Goal: Task Accomplishment & Management: Complete application form

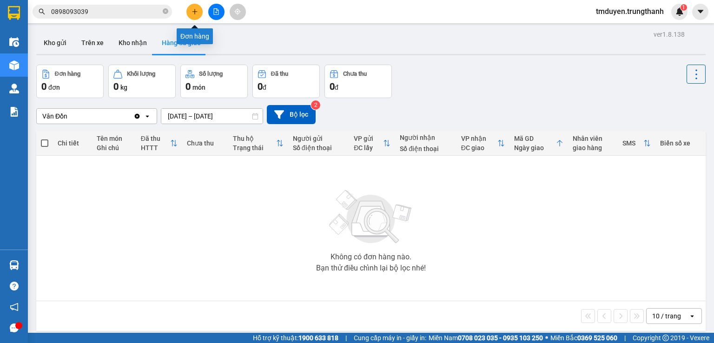
click at [192, 10] on icon "plus" at bounding box center [195, 11] width 7 height 7
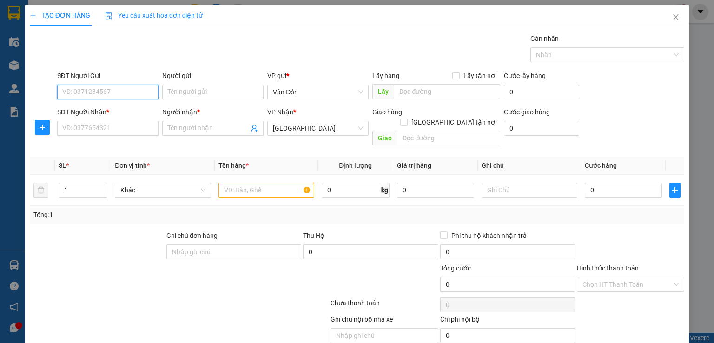
paste input "0985076161"
type input "0985076161"
click at [120, 112] on div "0985076161 - khách" at bounding box center [106, 110] width 89 height 10
type input "khách"
checkbox input "true"
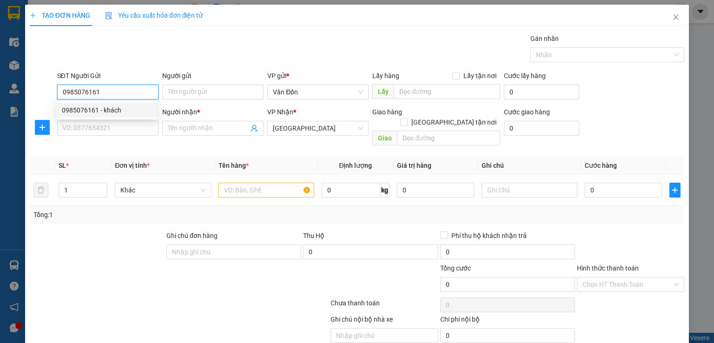
type input "đông xá vân đồn - vpvd"
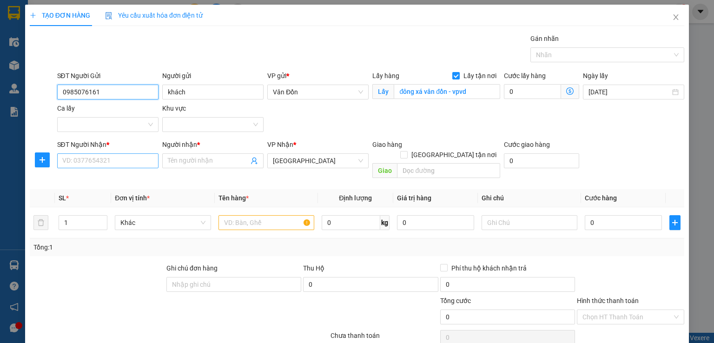
type input "0985076161"
click at [130, 164] on input "SĐT Người Nhận *" at bounding box center [107, 160] width 101 height 15
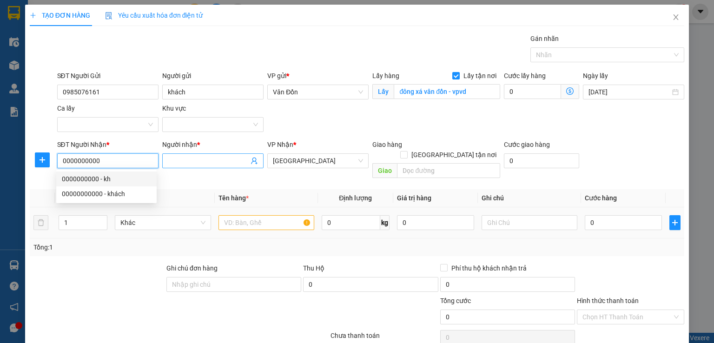
scroll to position [31, 0]
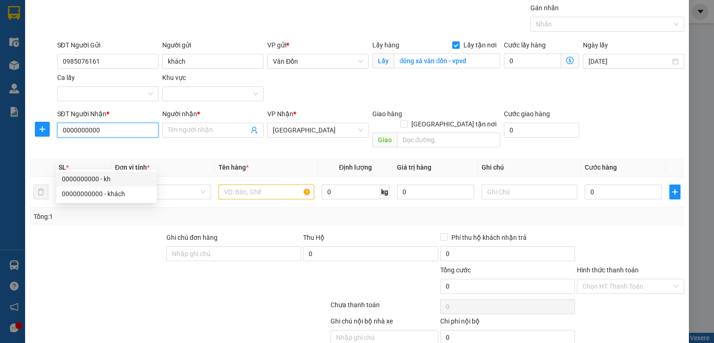
type input "0000000000"
click at [240, 185] on input "text" at bounding box center [267, 192] width 96 height 15
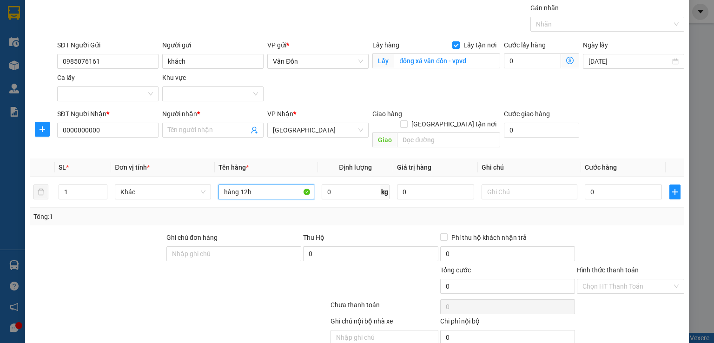
scroll to position [61, 0]
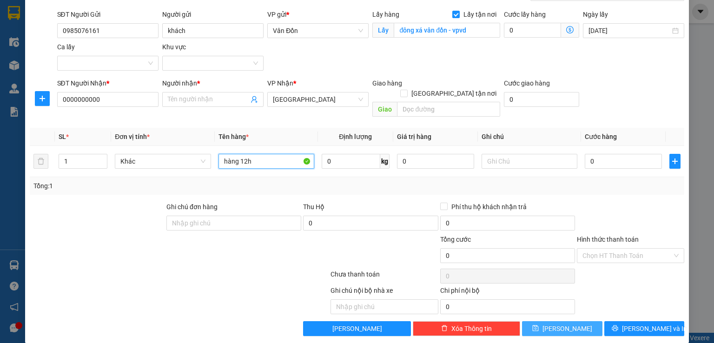
type input "hàng 12h"
click at [578, 321] on button "[PERSON_NAME]" at bounding box center [562, 328] width 80 height 15
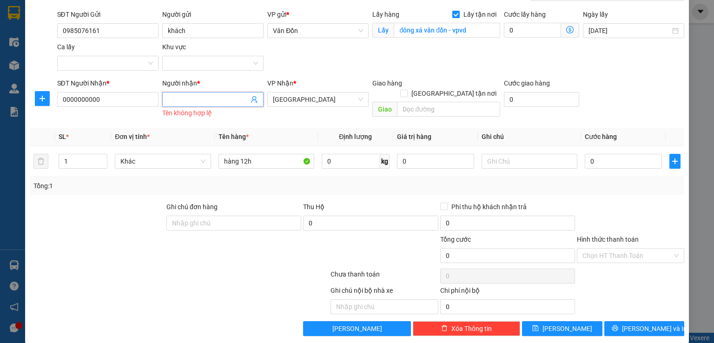
click at [223, 97] on input "Người nhận *" at bounding box center [208, 99] width 81 height 10
type input "a"
click at [544, 321] on button "[PERSON_NAME]" at bounding box center [562, 328] width 80 height 15
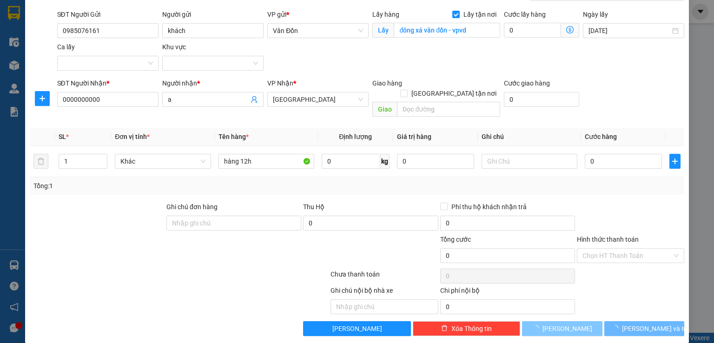
scroll to position [0, 0]
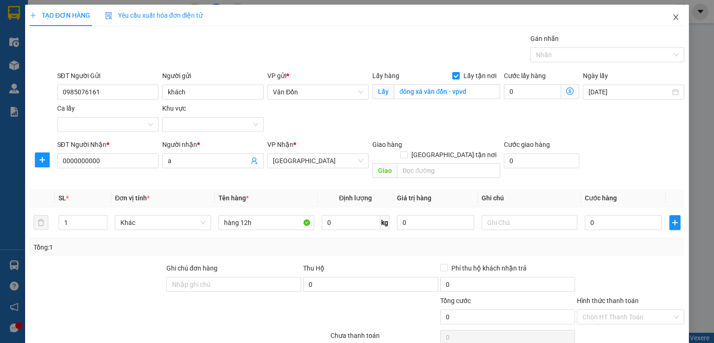
click at [672, 19] on icon "close" at bounding box center [675, 16] width 7 height 7
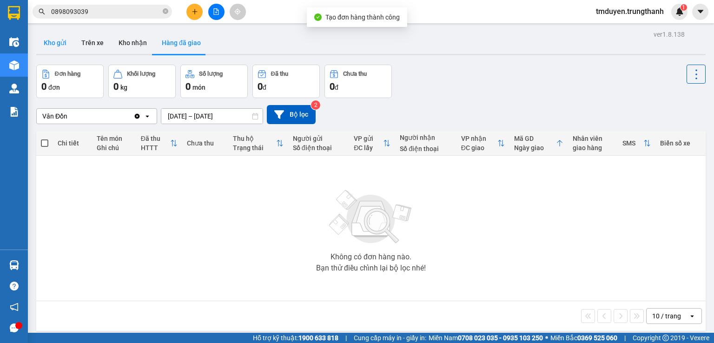
click at [51, 52] on button "Kho gửi" at bounding box center [55, 43] width 38 height 22
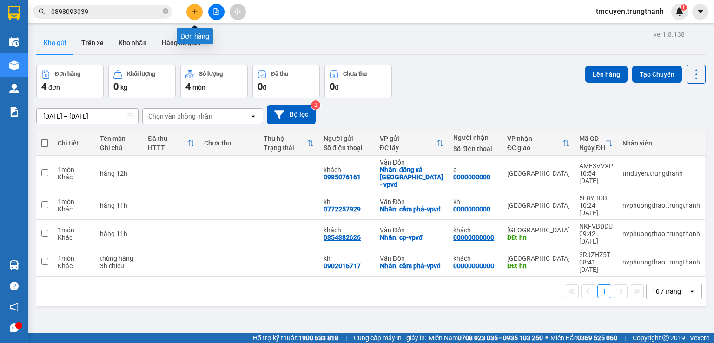
click at [201, 8] on button at bounding box center [194, 12] width 16 height 16
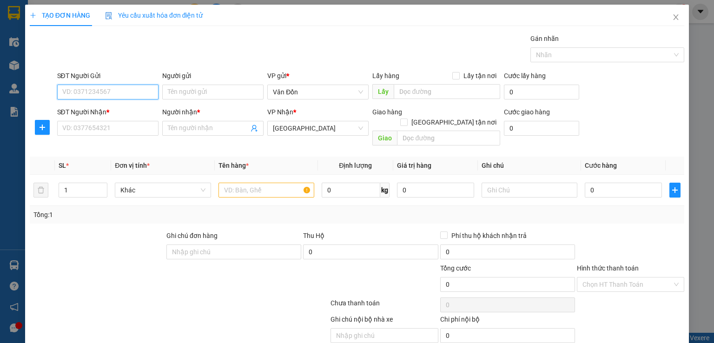
paste input "0974621666"
type input "0974621666"
click at [124, 112] on div "0974621666 - [PERSON_NAME]" at bounding box center [108, 110] width 92 height 10
type input "[PERSON_NAME]"
checkbox input "true"
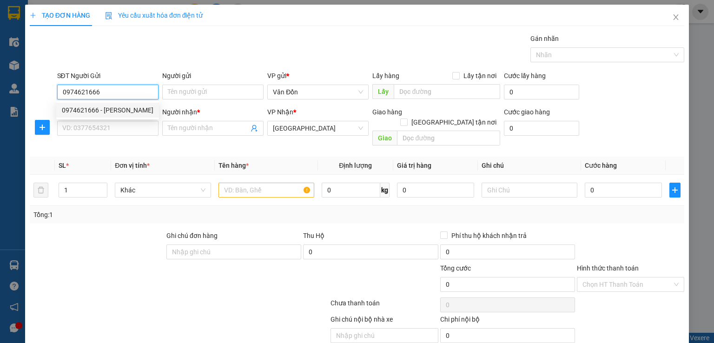
type input "đèn xanh đèn đỏ, tô hiệu, cp-vpvđ"
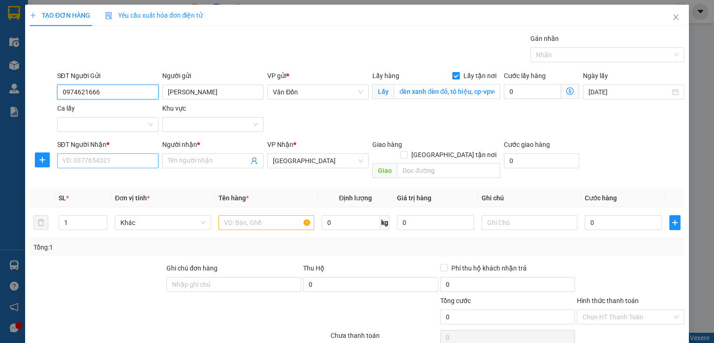
type input "0974621666"
click at [139, 162] on input "SĐT Người Nhận *" at bounding box center [107, 160] width 101 height 15
type input "0000000000"
click at [180, 162] on input "Người nhận *" at bounding box center [208, 161] width 81 height 10
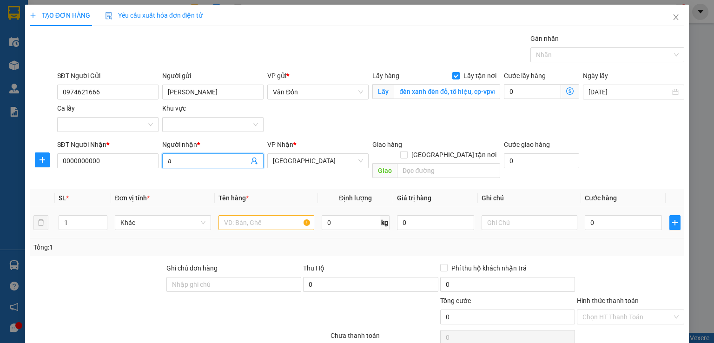
type input "a"
click at [247, 215] on input "text" at bounding box center [267, 222] width 96 height 15
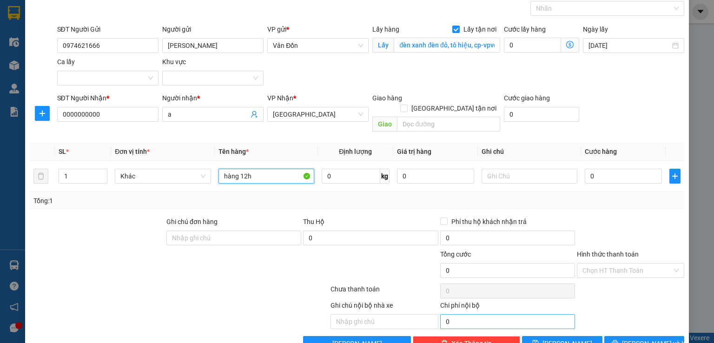
scroll to position [61, 0]
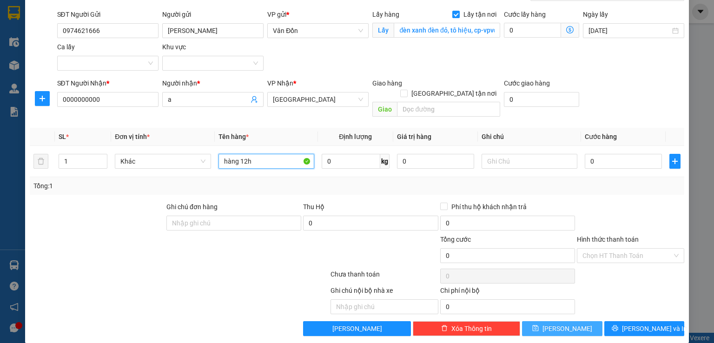
type input "hàng 12h"
click at [554, 321] on button "[PERSON_NAME]" at bounding box center [562, 328] width 80 height 15
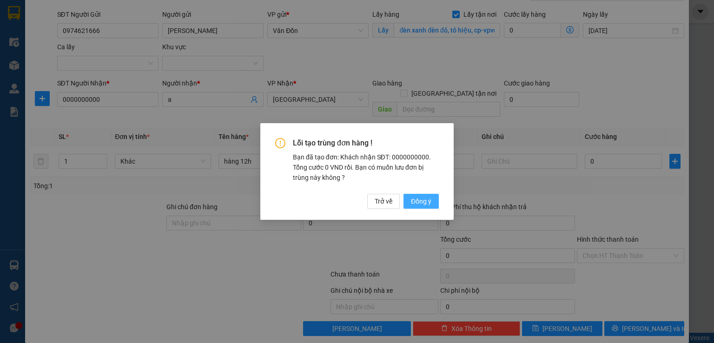
click at [416, 202] on span "Đồng ý" at bounding box center [421, 201] width 20 height 10
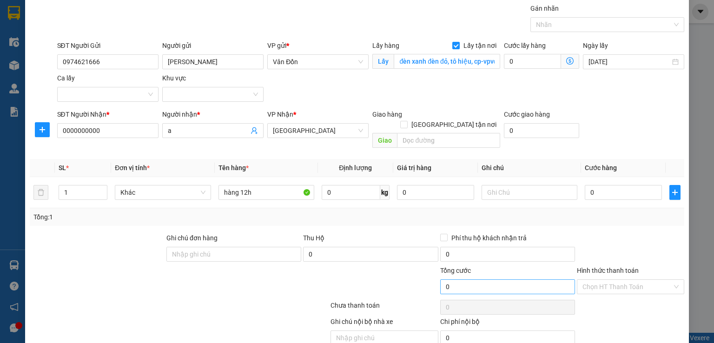
scroll to position [15, 0]
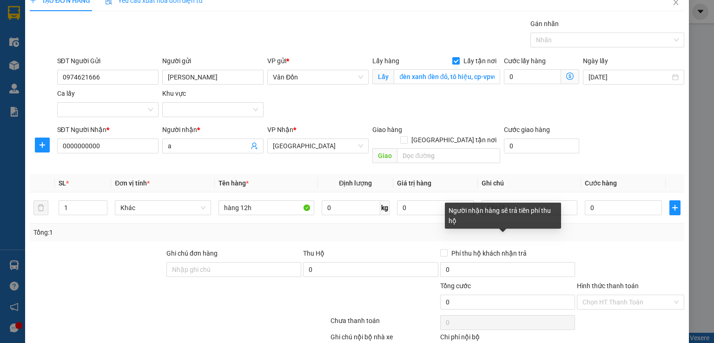
checkbox input "false"
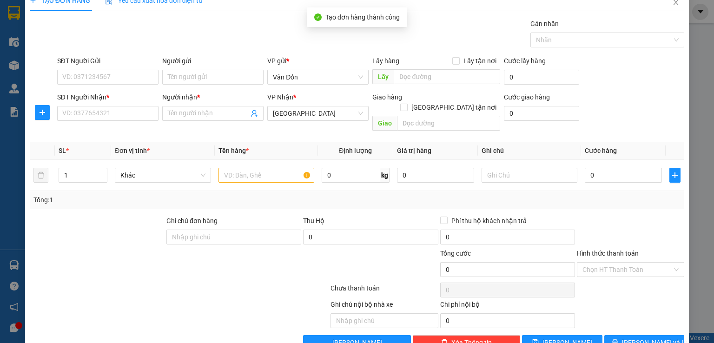
scroll to position [0, 0]
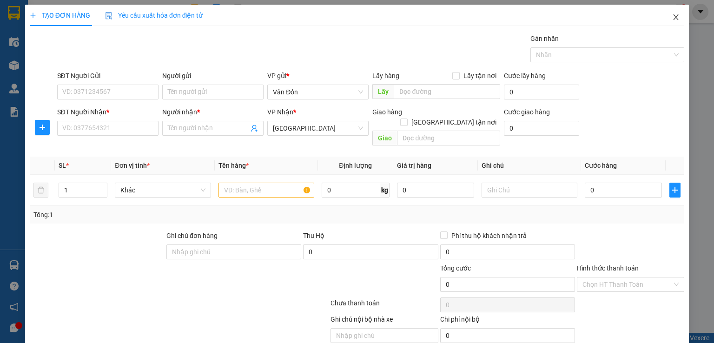
click at [669, 11] on span "Close" at bounding box center [676, 18] width 26 height 26
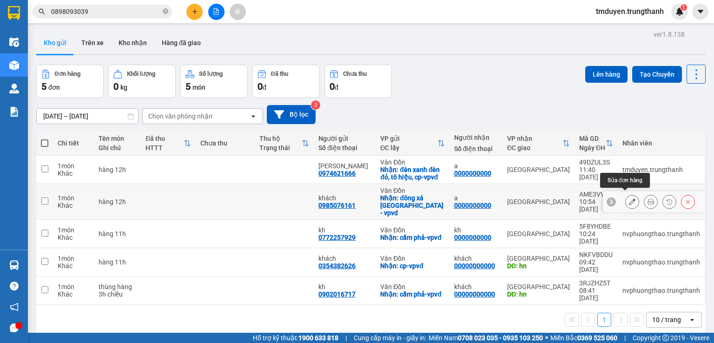
click at [630, 199] on button at bounding box center [632, 202] width 13 height 16
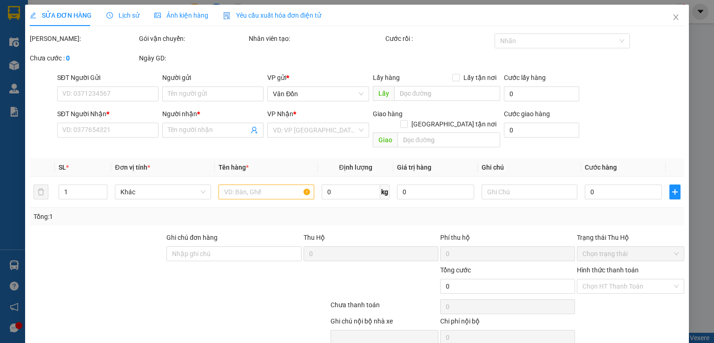
type input "0985076161"
type input "khách"
checkbox input "true"
type input "đông xá vân đồn - vpvd"
type input "0000000000"
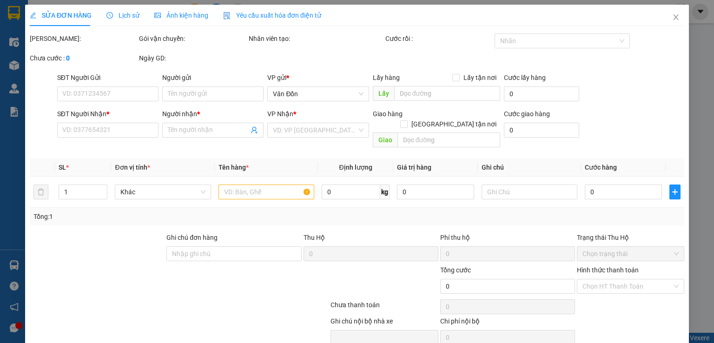
type input "a"
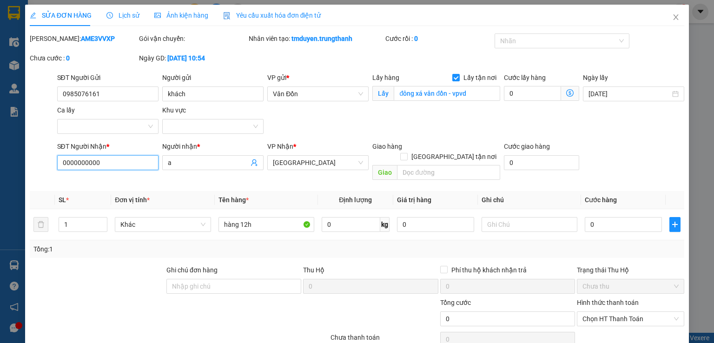
drag, startPoint x: 46, startPoint y: 155, endPoint x: 28, endPoint y: 154, distance: 18.6
click at [29, 154] on div "SĐT Người Nhận * 0000000000 Người nhận * a VP Nhận * [GEOGRAPHIC_DATA] Giao hàn…" at bounding box center [357, 162] width 657 height 43
paste input "985076161"
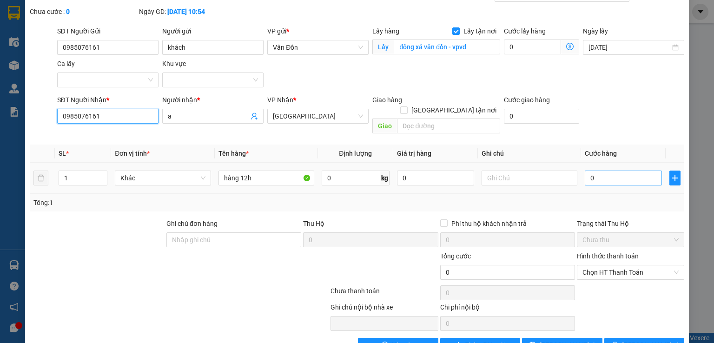
type input "0985076161"
click at [592, 171] on input "0" at bounding box center [623, 178] width 77 height 15
type input "1"
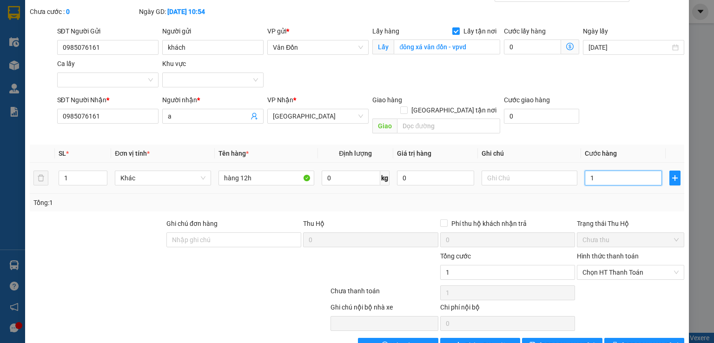
type input "10"
type input "100"
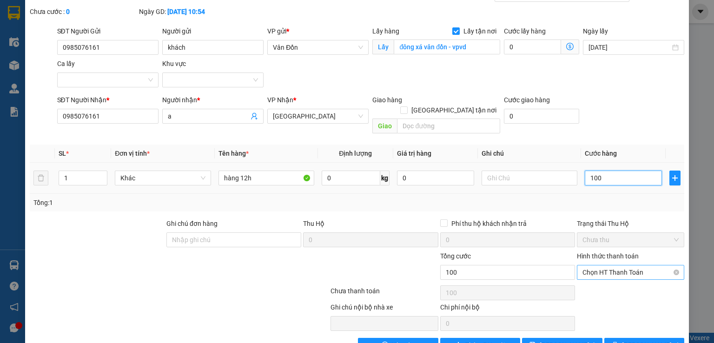
scroll to position [62, 0]
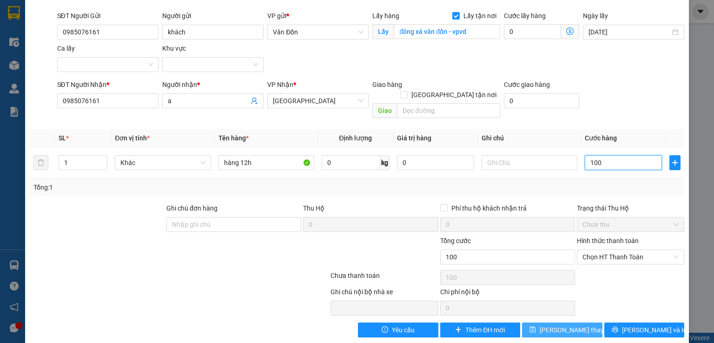
type input "100"
type input "100.000"
click at [560, 325] on span "[PERSON_NAME] thay đổi" at bounding box center [577, 330] width 74 height 10
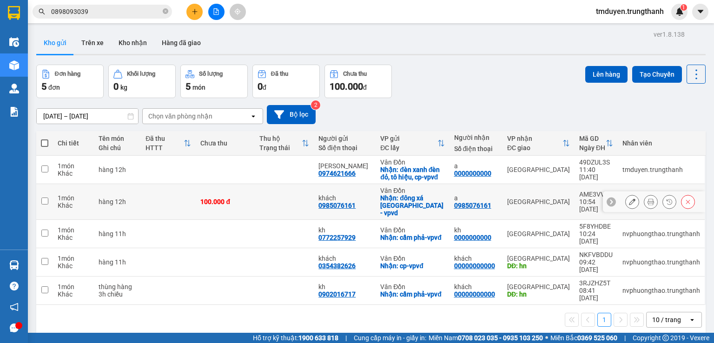
click at [45, 198] on input "checkbox" at bounding box center [44, 201] width 7 height 7
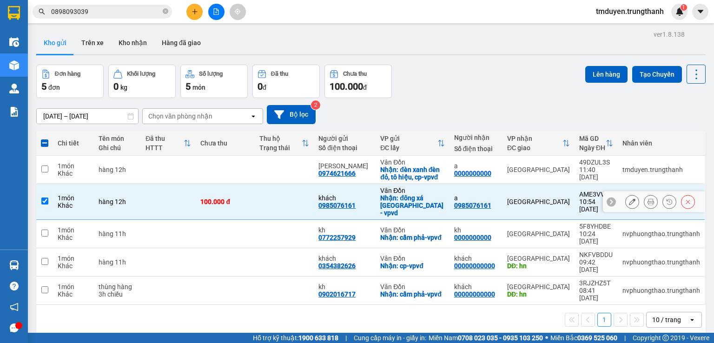
click at [42, 200] on input "checkbox" at bounding box center [44, 201] width 7 height 7
checkbox input "false"
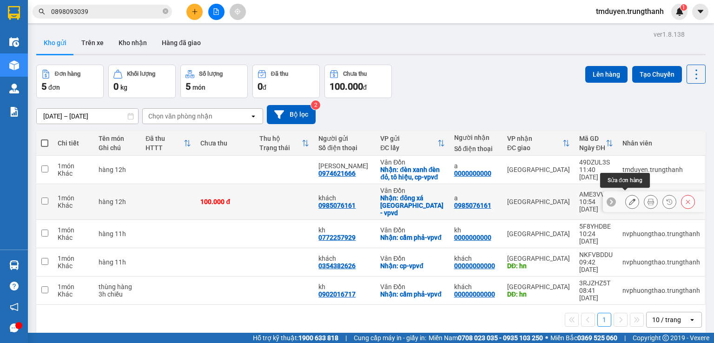
click at [629, 199] on icon at bounding box center [632, 202] width 7 height 7
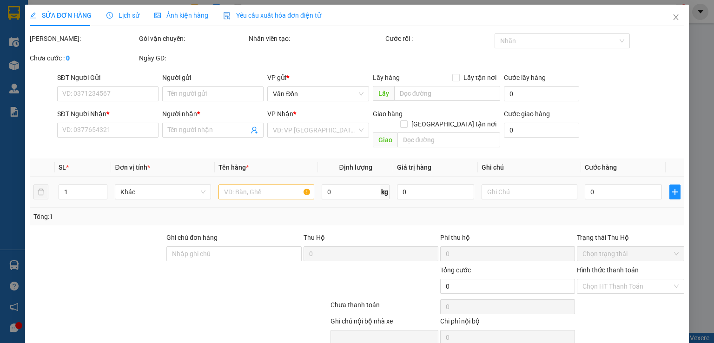
type input "0985076161"
type input "khách"
checkbox input "true"
type input "đông xá vân đồn - vpvd"
type input "0985076161"
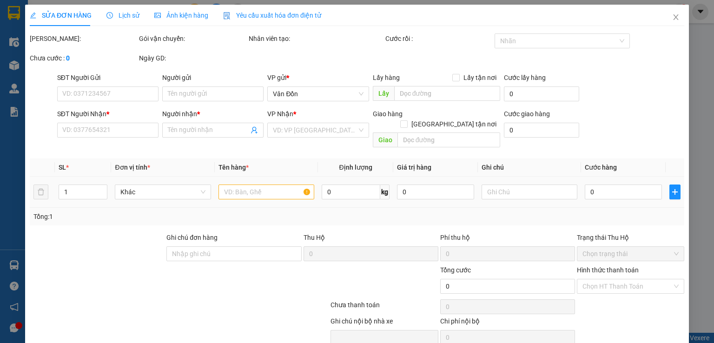
type input "a"
type input "100.000"
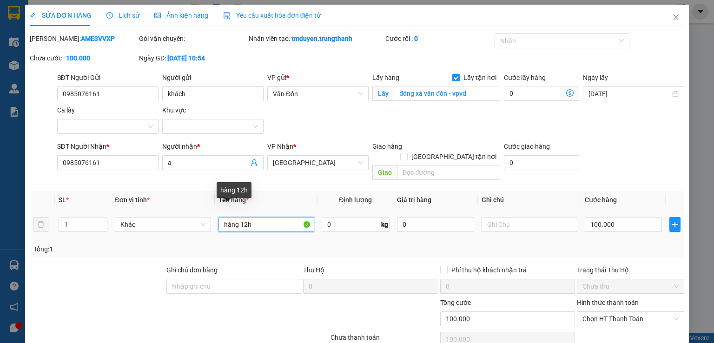
drag, startPoint x: 236, startPoint y: 213, endPoint x: 216, endPoint y: 213, distance: 19.5
click at [219, 217] on input "hàng 12h" at bounding box center [267, 224] width 96 height 15
type input "thùng xốp 12h"
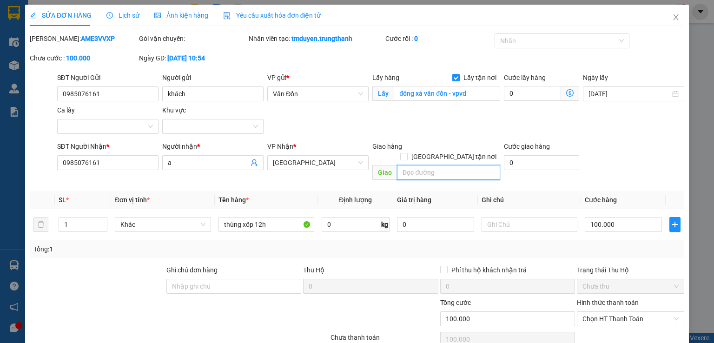
click at [448, 165] on input "text" at bounding box center [448, 172] width 103 height 15
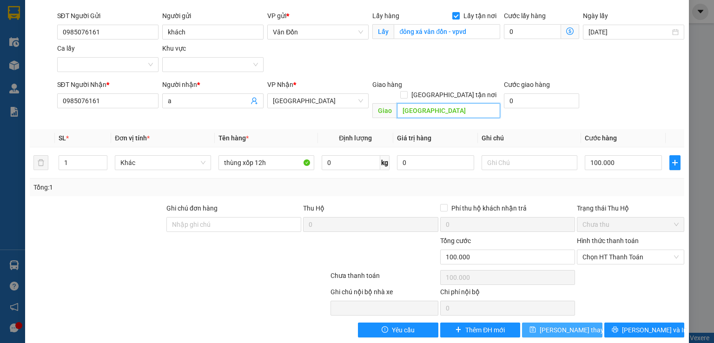
type input "[GEOGRAPHIC_DATA]"
click at [574, 325] on span "[PERSON_NAME] thay đổi" at bounding box center [577, 330] width 74 height 10
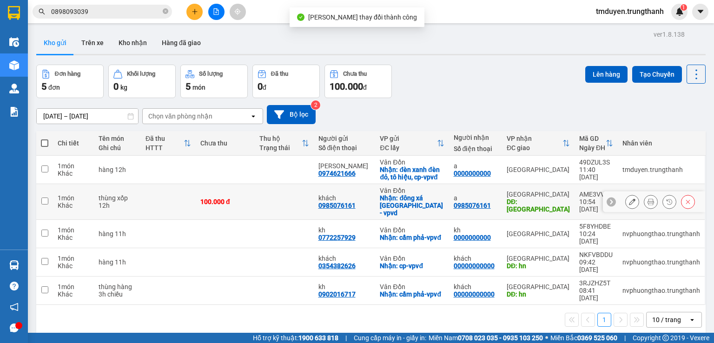
click at [48, 198] on input "checkbox" at bounding box center [44, 201] width 7 height 7
checkbox input "true"
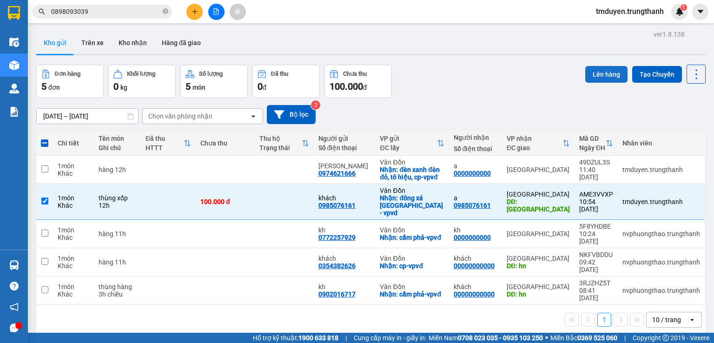
click at [608, 73] on button "Lên hàng" at bounding box center [606, 74] width 42 height 17
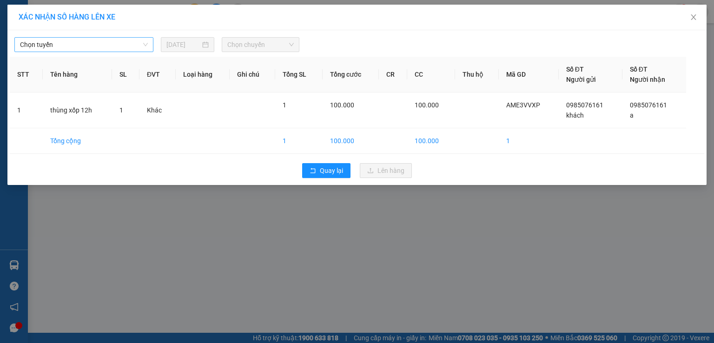
click at [109, 41] on span "Chọn tuyến" at bounding box center [84, 45] width 128 height 14
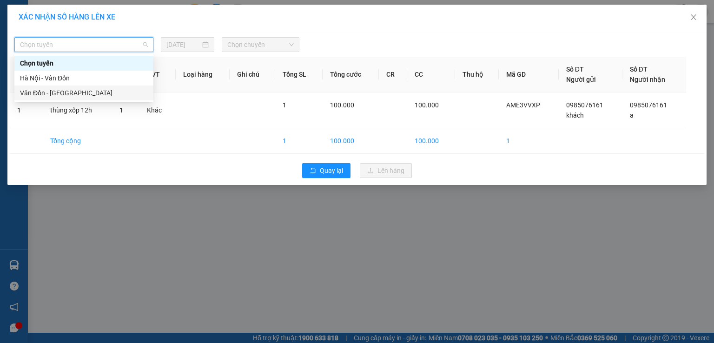
click at [90, 93] on div "Vân Đồn - [GEOGRAPHIC_DATA]" at bounding box center [84, 93] width 128 height 10
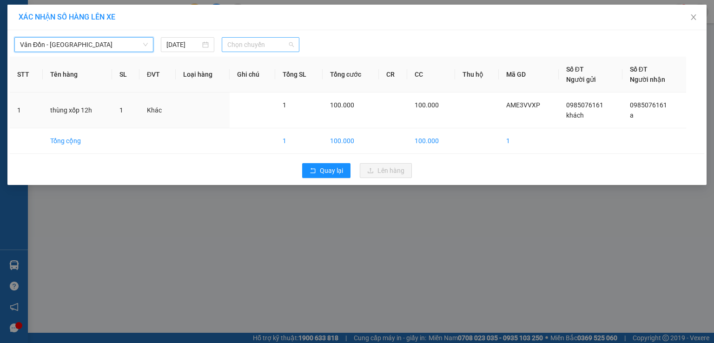
click at [251, 47] on span "Chọn chuyến" at bounding box center [260, 45] width 67 height 14
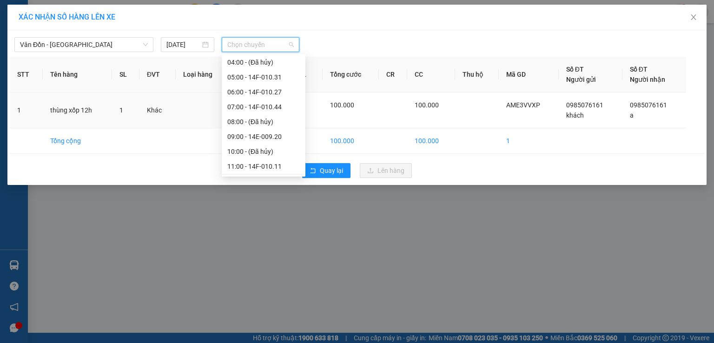
scroll to position [46, 0]
click at [247, 165] on div "12:00 - 14H-038.48" at bounding box center [263, 165] width 73 height 10
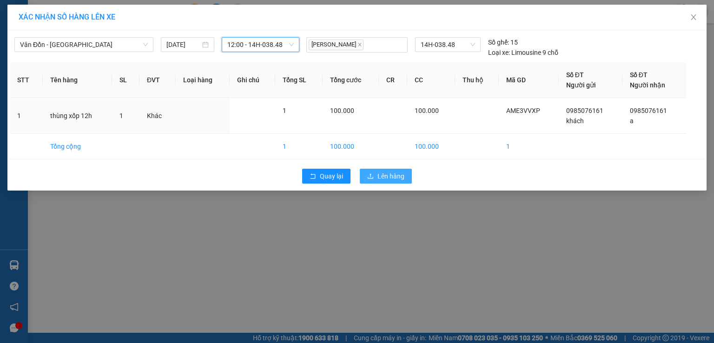
click at [382, 177] on span "Lên hàng" at bounding box center [391, 176] width 27 height 10
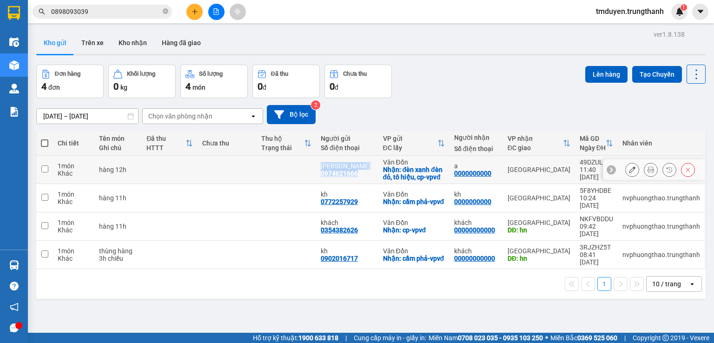
copy div "c giang 0974621666"
drag, startPoint x: 361, startPoint y: 174, endPoint x: 322, endPoint y: 145, distance: 48.2
click at [318, 173] on td "c giang 0974621666" at bounding box center [347, 170] width 62 height 28
checkbox input "true"
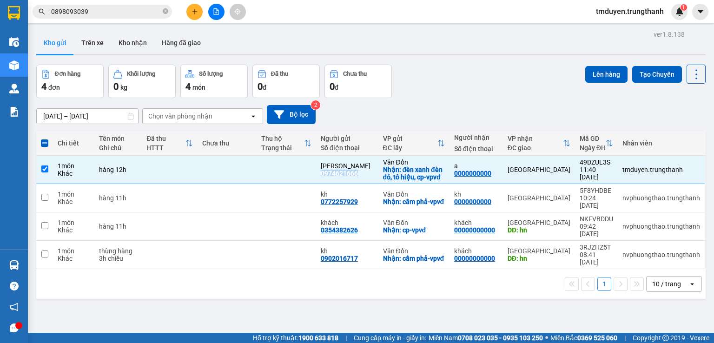
click at [195, 7] on button at bounding box center [194, 12] width 16 height 16
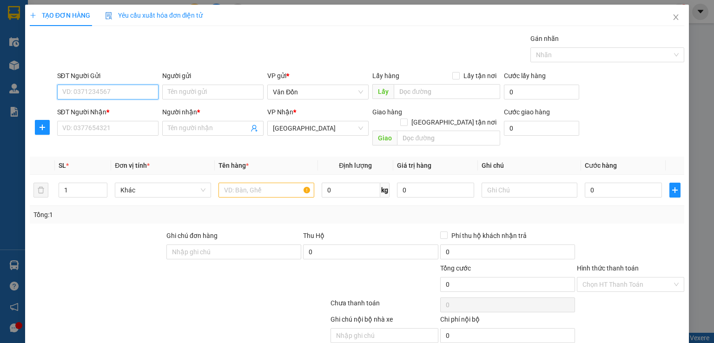
paste input "c giang 0974621666"
drag, startPoint x: 86, startPoint y: 93, endPoint x: 30, endPoint y: 93, distance: 55.8
click at [40, 93] on div "SĐT Người Gửi c giang 0974621666 c giang 0974621666 Người gửi Tên người gửi VP …" at bounding box center [357, 87] width 657 height 33
type input "0974621666"
click at [75, 112] on div "0974621666 - [PERSON_NAME]" at bounding box center [108, 110] width 92 height 10
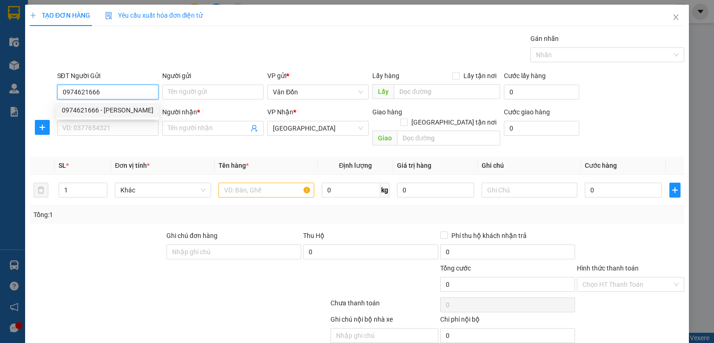
type input "[PERSON_NAME]"
checkbox input "true"
type input "đèn xanh đèn đỏ, tô hiệu, cp-vpvđ"
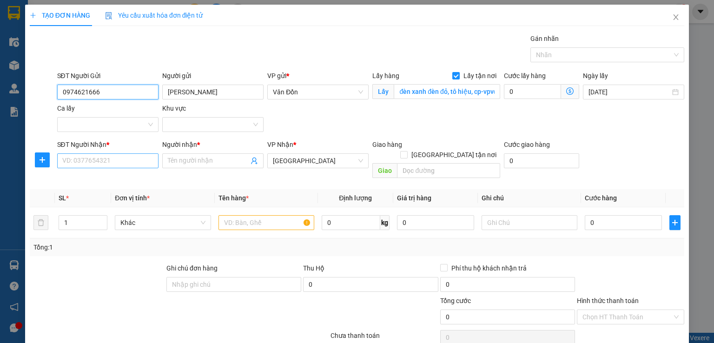
type input "0974621666"
drag, startPoint x: 81, startPoint y: 162, endPoint x: 188, endPoint y: 138, distance: 109.3
click at [80, 162] on input "SĐT Người Nhận *" at bounding box center [107, 160] width 101 height 15
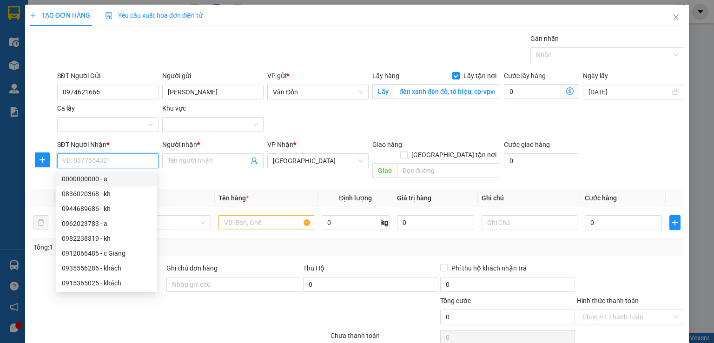
click at [103, 177] on div "0000000000 - a" at bounding box center [106, 179] width 89 height 10
type input "0000000000"
type input "a"
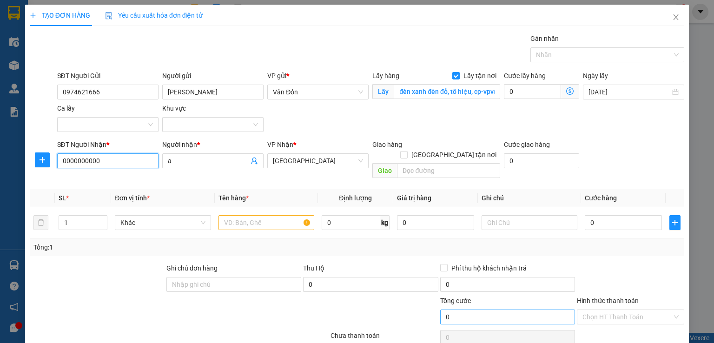
scroll to position [61, 0]
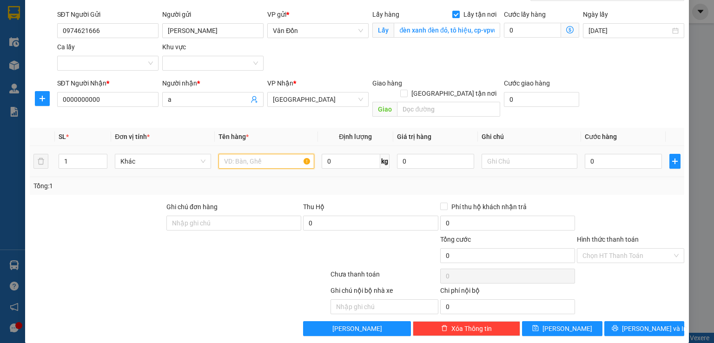
drag, startPoint x: 281, startPoint y: 151, endPoint x: 309, endPoint y: 144, distance: 28.3
click at [281, 154] on input "text" at bounding box center [267, 161] width 96 height 15
type input "thùng xốp 12h"
click at [564, 324] on span "[PERSON_NAME]" at bounding box center [568, 329] width 50 height 10
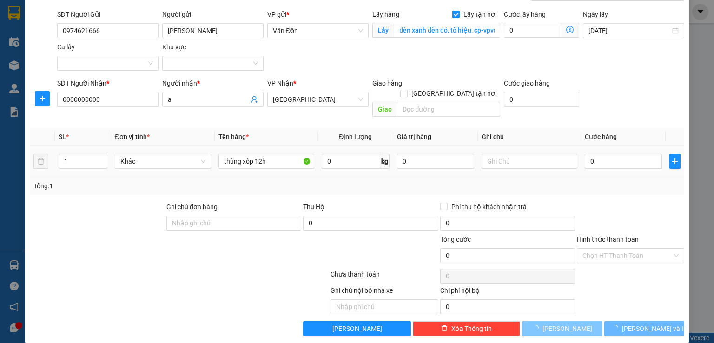
checkbox input "false"
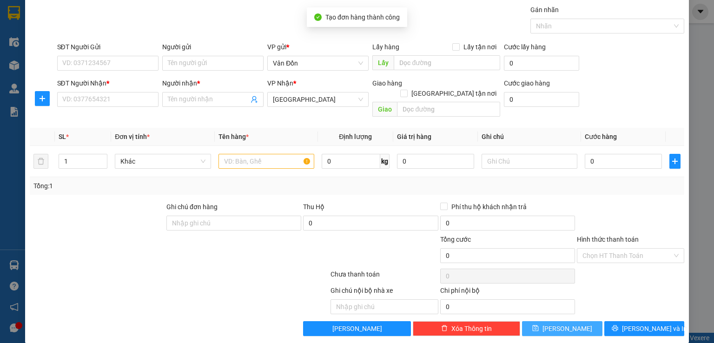
scroll to position [0, 0]
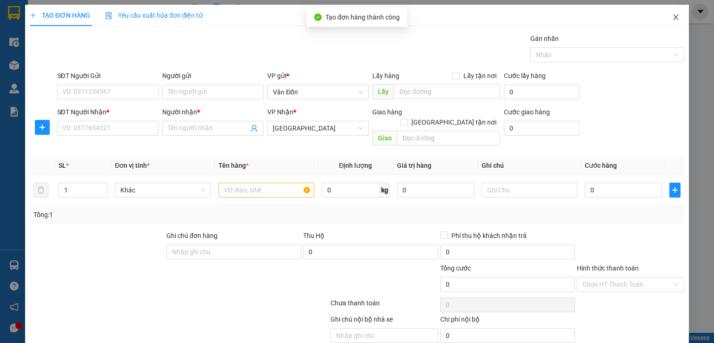
click at [663, 21] on span "Close" at bounding box center [676, 18] width 26 height 26
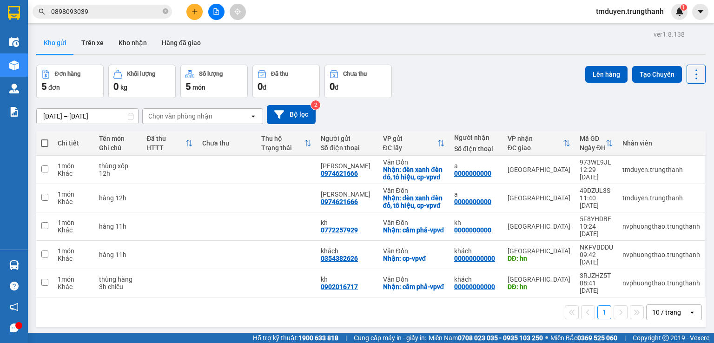
click at [189, 12] on button at bounding box center [194, 12] width 16 height 16
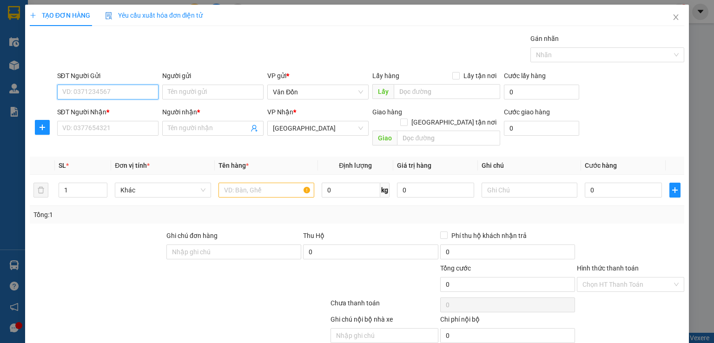
paste input "c giang 0974621666"
drag, startPoint x: 85, startPoint y: 92, endPoint x: 0, endPoint y: 103, distance: 85.4
click at [7, 91] on div "TẠO ĐƠN HÀNG Yêu cầu xuất hóa đơn điện tử Transit Pickup Surcharge Ids Transit …" at bounding box center [357, 171] width 714 height 343
type input "0974621666"
click at [66, 111] on div "0974621666 - [PERSON_NAME]" at bounding box center [108, 110] width 92 height 10
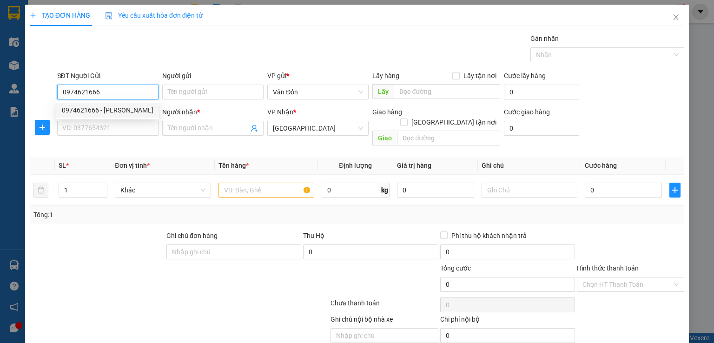
type input "[PERSON_NAME]"
checkbox input "true"
type input "đèn xanh đèn đỏ, tô hiệu, cp-vpvđ"
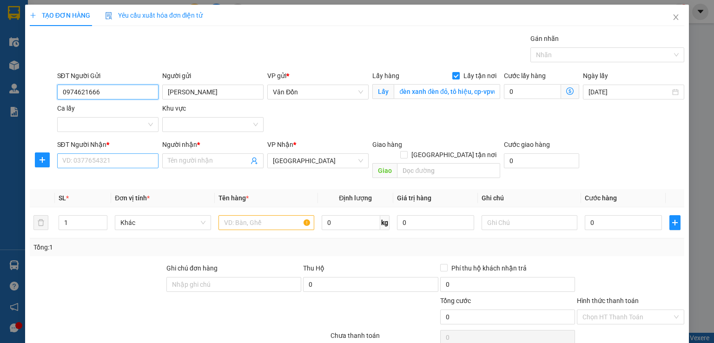
type input "0974621666"
click at [87, 159] on input "SĐT Người Nhận *" at bounding box center [107, 160] width 101 height 15
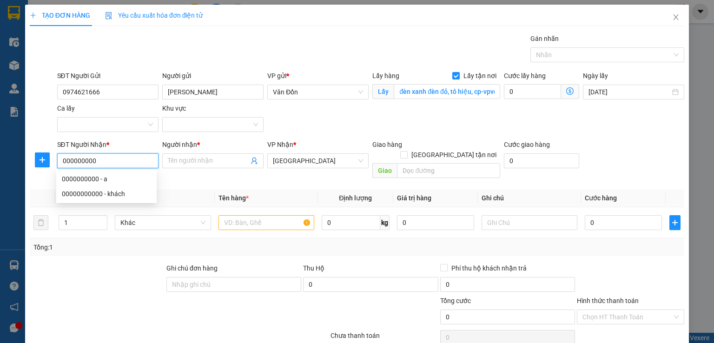
type input "0000000000"
click at [104, 177] on div "0000000000 - a" at bounding box center [106, 179] width 89 height 10
type input "a"
type input "0000000000"
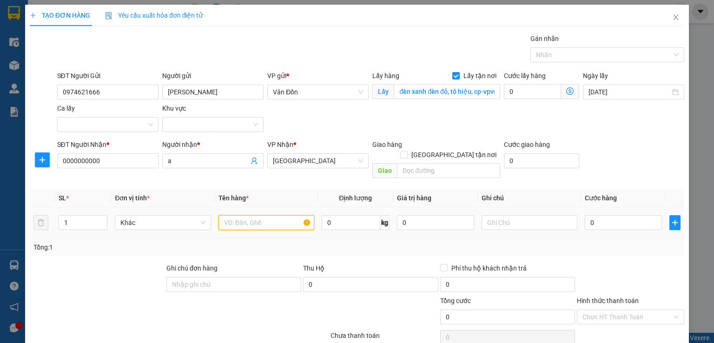
click at [268, 215] on input "text" at bounding box center [267, 222] width 96 height 15
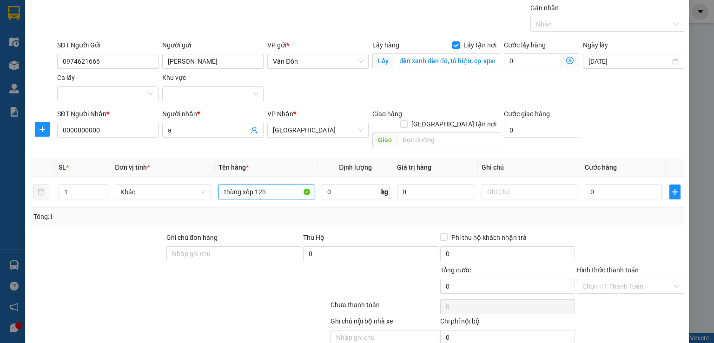
scroll to position [61, 0]
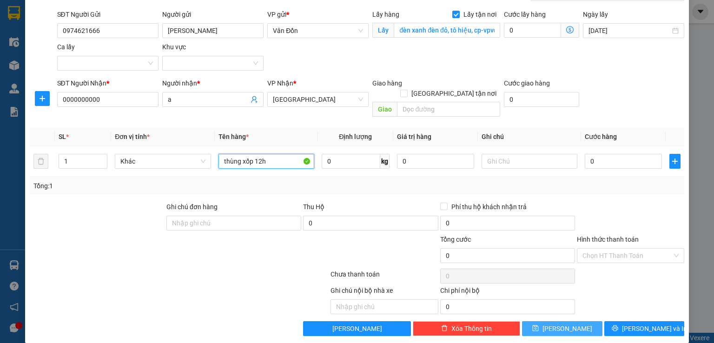
type input "thùng xốp 12h"
click at [569, 321] on button "[PERSON_NAME]" at bounding box center [562, 328] width 80 height 15
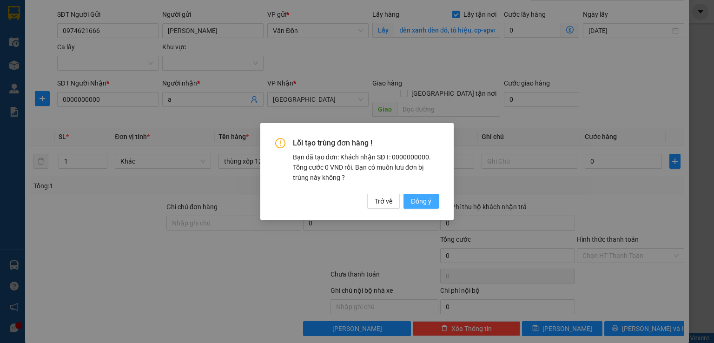
click at [411, 198] on span "Đồng ý" at bounding box center [421, 201] width 20 height 10
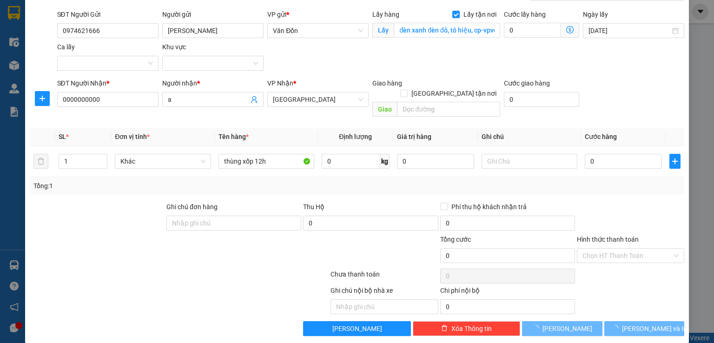
checkbox input "false"
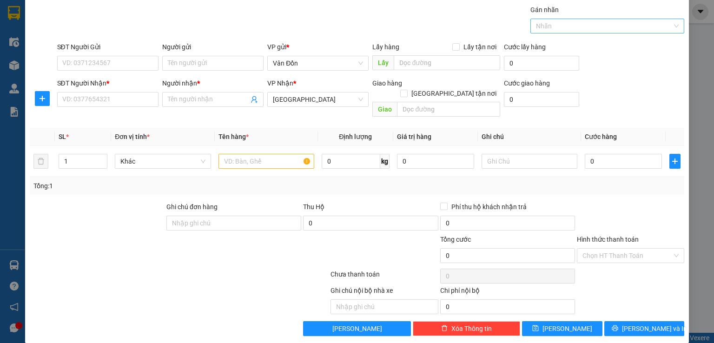
scroll to position [13, 0]
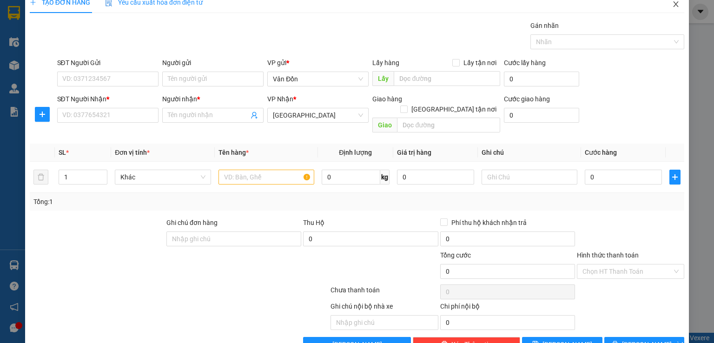
click at [674, 6] on icon "close" at bounding box center [676, 4] width 5 height 6
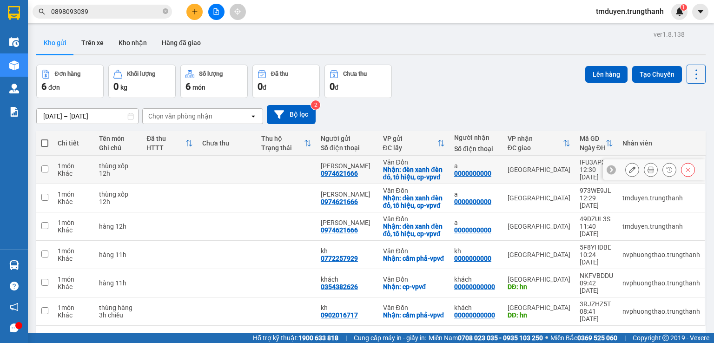
click at [629, 170] on icon at bounding box center [632, 169] width 7 height 7
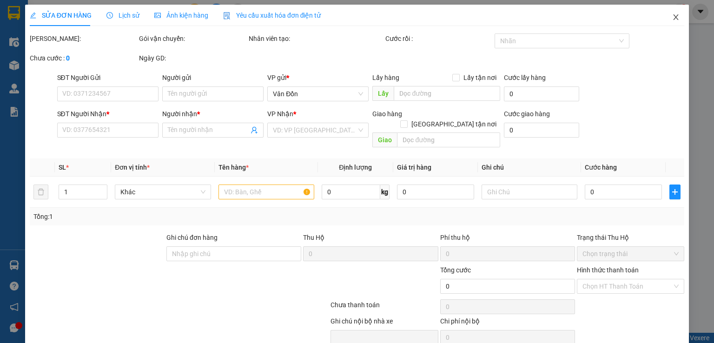
click at [672, 20] on icon "close" at bounding box center [675, 16] width 7 height 7
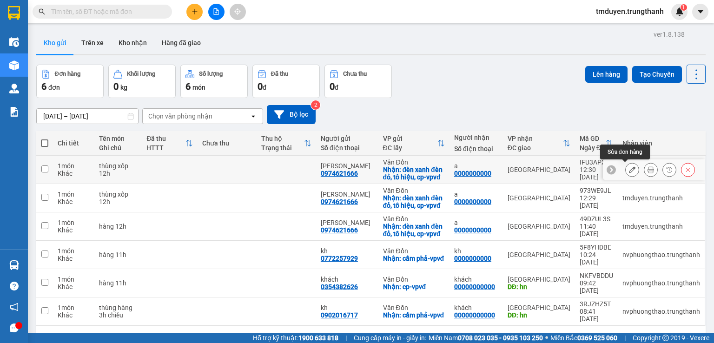
click at [628, 173] on button at bounding box center [632, 170] width 13 height 16
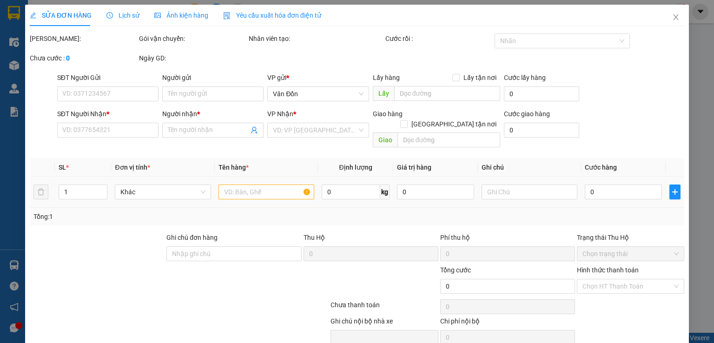
type input "0974621666"
type input "[PERSON_NAME]"
checkbox input "true"
type input "đèn xanh đèn đỏ, tô hiệu, cp-vpvđ"
type input "0000000000"
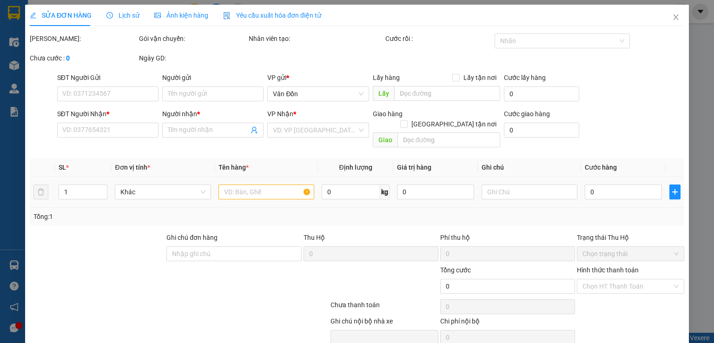
type input "a"
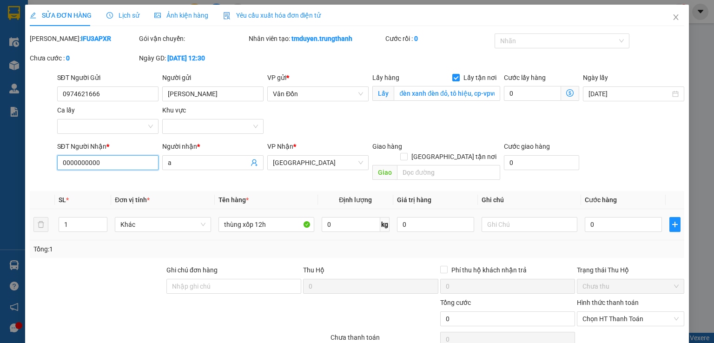
drag, startPoint x: 119, startPoint y: 166, endPoint x: 65, endPoint y: 165, distance: 53.9
click at [65, 165] on input "0000000000" at bounding box center [107, 162] width 101 height 15
type input "0"
type input "0905068999"
click at [424, 165] on input "text" at bounding box center [448, 172] width 103 height 15
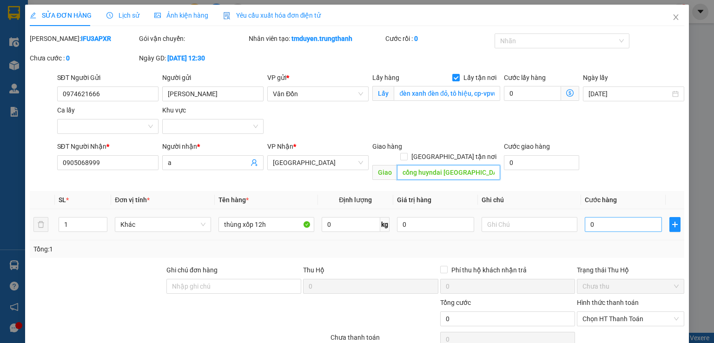
type input "cổng huyndai hà đông"
type input "1"
type input "10"
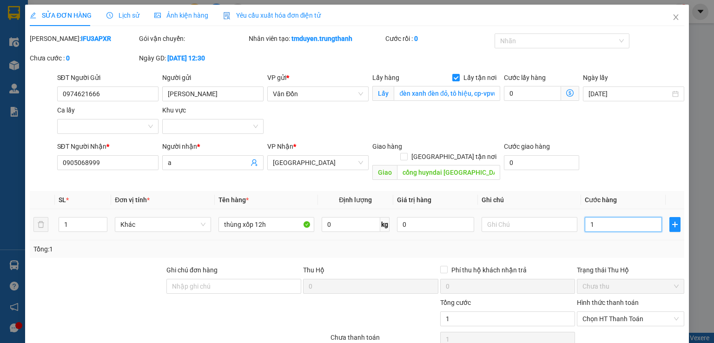
type input "10"
type input "100"
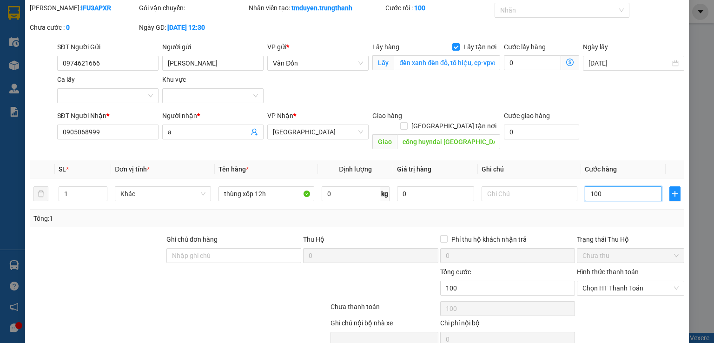
scroll to position [63, 0]
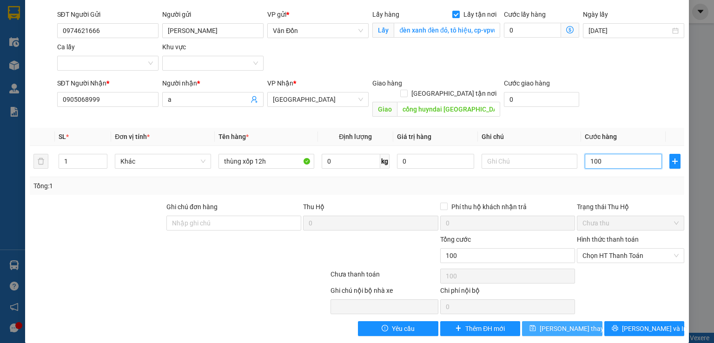
type input "100"
type input "100.000"
click at [567, 324] on span "[PERSON_NAME] thay đổi" at bounding box center [577, 329] width 74 height 10
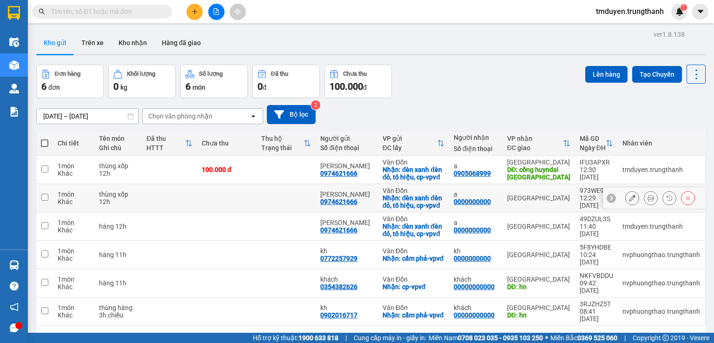
click at [629, 199] on icon at bounding box center [632, 198] width 7 height 7
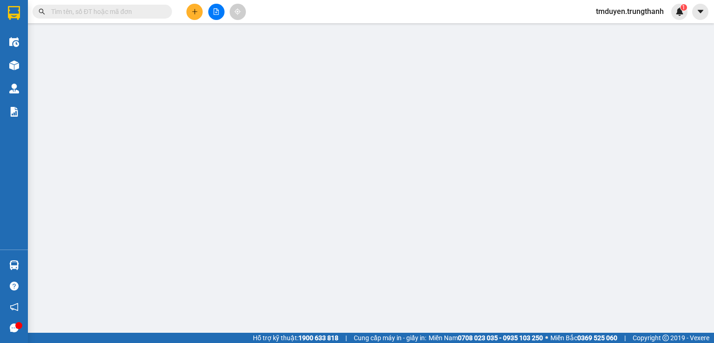
type input "0974621666"
type input "[PERSON_NAME]"
checkbox input "true"
type input "đèn xanh đèn đỏ, tô hiệu, cp-vpvđ"
type input "0000000000"
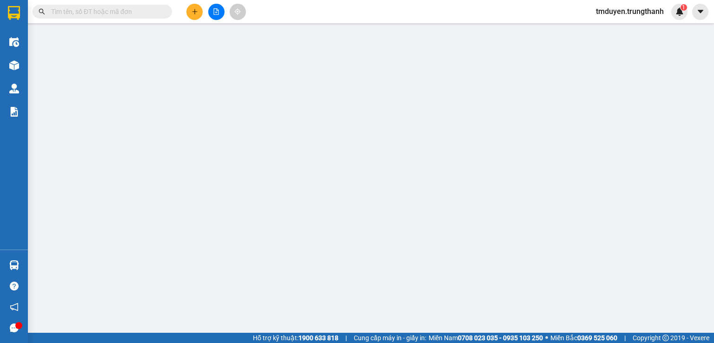
type input "a"
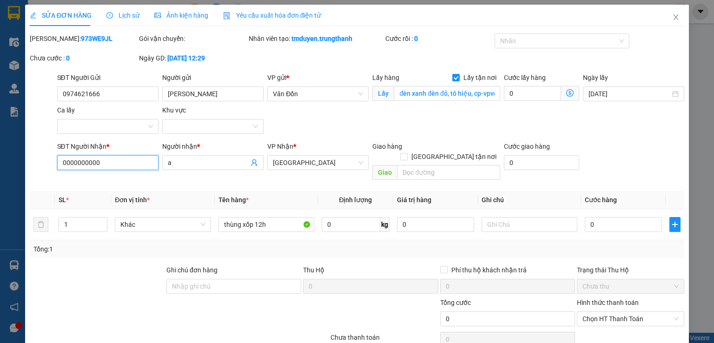
drag, startPoint x: 113, startPoint y: 167, endPoint x: 28, endPoint y: 161, distance: 85.8
click at [31, 161] on div "SĐT Người Nhận * 0000000000 0000000000 Người nhận * a VP Nhận * Hà Nội Giao hàn…" at bounding box center [357, 162] width 657 height 43
type input "0987391252"
click at [419, 165] on input "text" at bounding box center [448, 172] width 103 height 15
drag, startPoint x: 180, startPoint y: 162, endPoint x: 164, endPoint y: 162, distance: 16.3
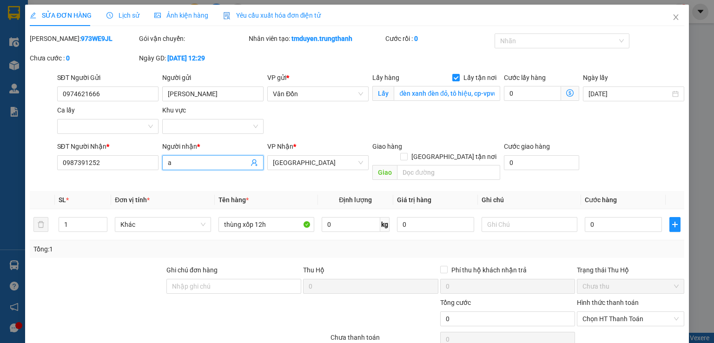
click at [168, 162] on input "a" at bounding box center [208, 163] width 81 height 10
type input "c yến"
click at [411, 166] on input "text" at bounding box center [448, 172] width 103 height 15
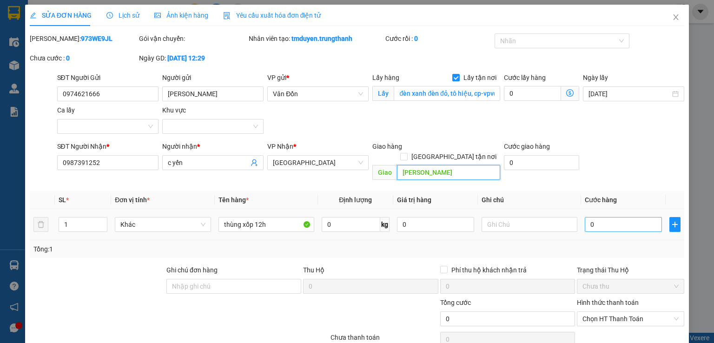
type input "chung cư linh đàm"
click at [629, 220] on input "0" at bounding box center [623, 224] width 77 height 15
type input "7"
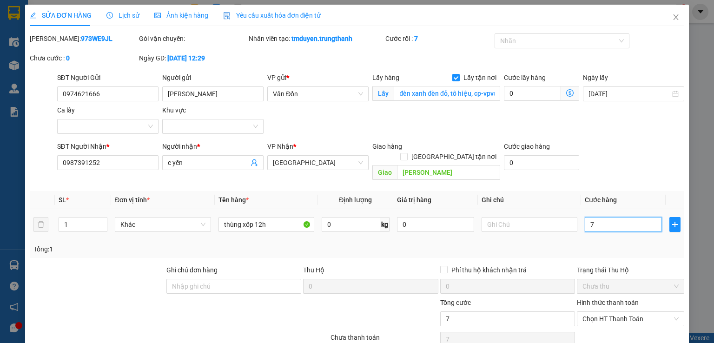
type input "70"
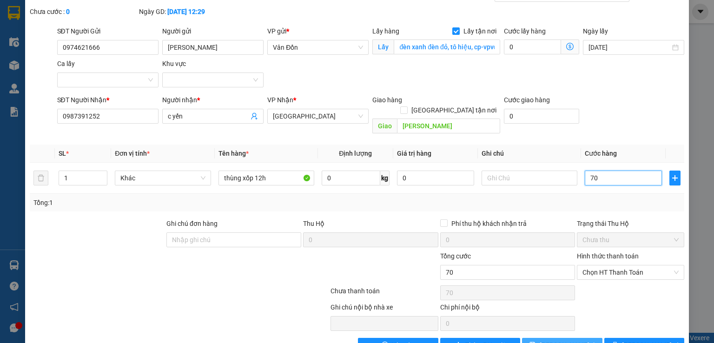
type input "70"
type input "70.000"
click at [580, 338] on button "[PERSON_NAME] thay đổi" at bounding box center [562, 345] width 80 height 15
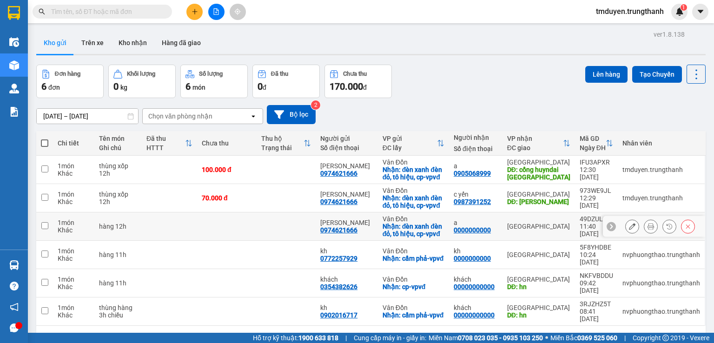
scroll to position [15, 0]
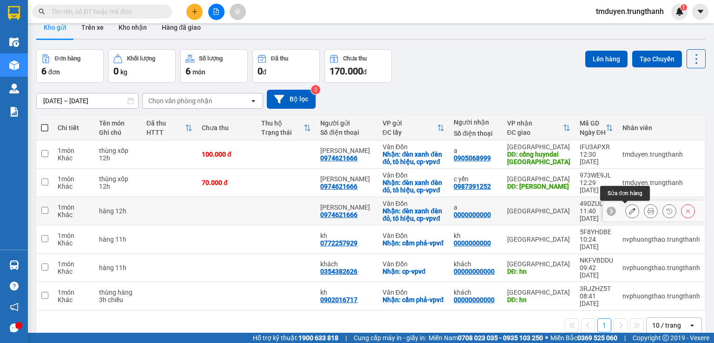
click at [627, 214] on button at bounding box center [632, 211] width 13 height 16
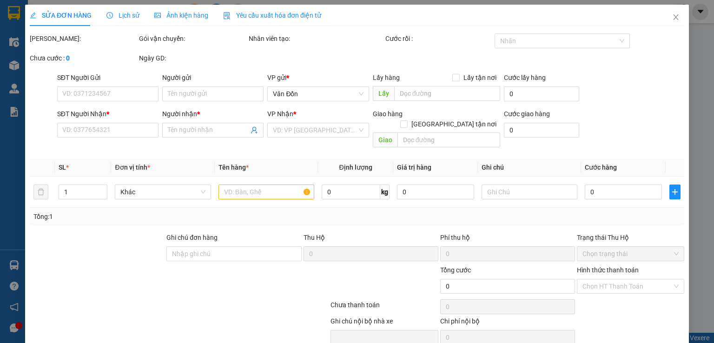
type input "0974621666"
type input "[PERSON_NAME]"
checkbox input "true"
type input "đèn xanh đèn đỏ, tô hiệu, cp-vpvđ"
type input "0000000000"
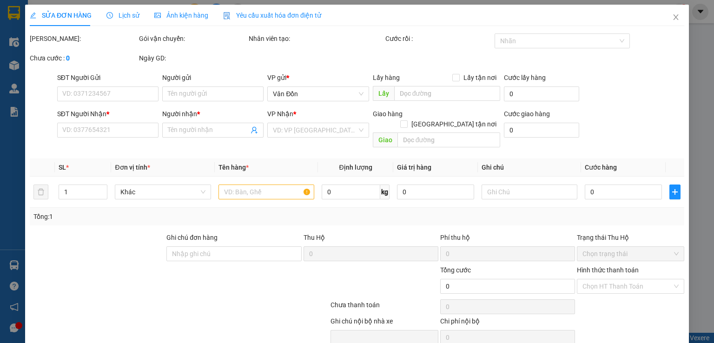
type input "a"
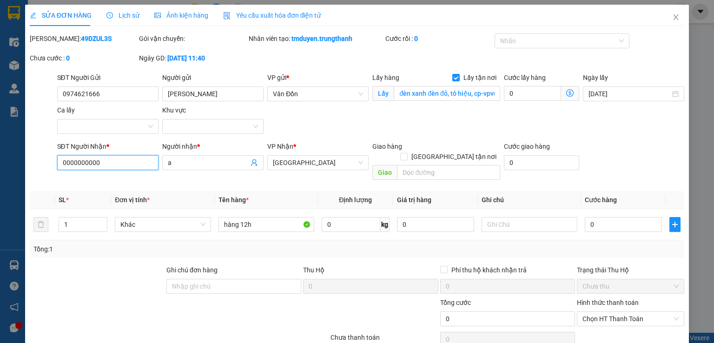
drag, startPoint x: 113, startPoint y: 165, endPoint x: 20, endPoint y: 162, distance: 93.0
click at [20, 162] on div "SỬA ĐƠN HÀNG Lịch sử Ảnh kiện hàng Yêu cầu xuất hóa đơn điện tử Total Paid Fee …" at bounding box center [357, 171] width 714 height 343
type input "0935556286"
click at [183, 157] on span "a" at bounding box center [212, 162] width 101 height 15
type input "="
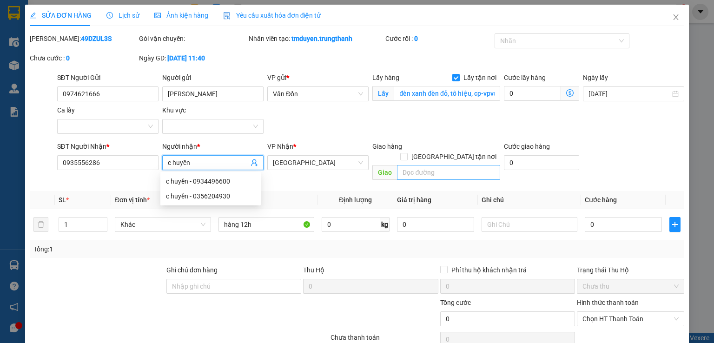
type input "c huyền"
click at [407, 166] on input "text" at bounding box center [448, 172] width 103 height 15
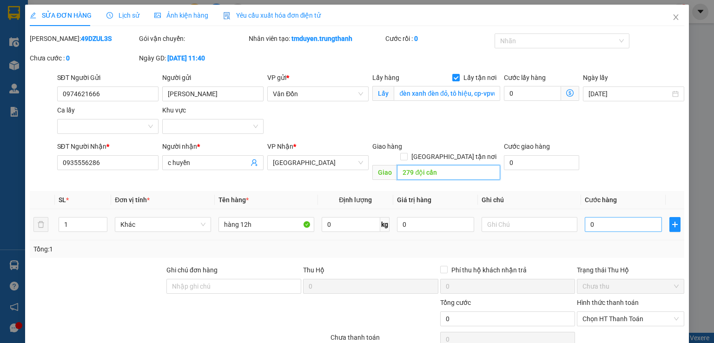
type input "279 đội cấn"
click at [590, 217] on input "0" at bounding box center [623, 224] width 77 height 15
type input "1"
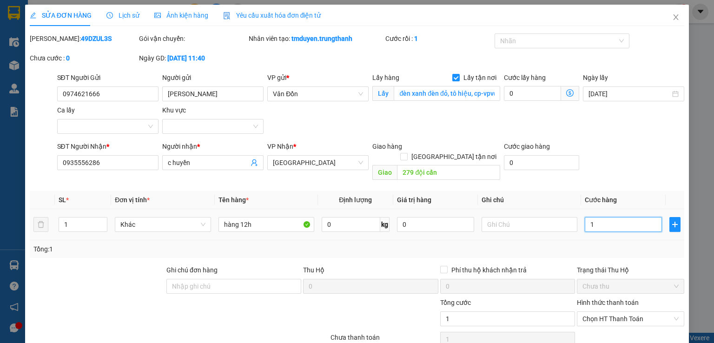
type input "10"
type input "100"
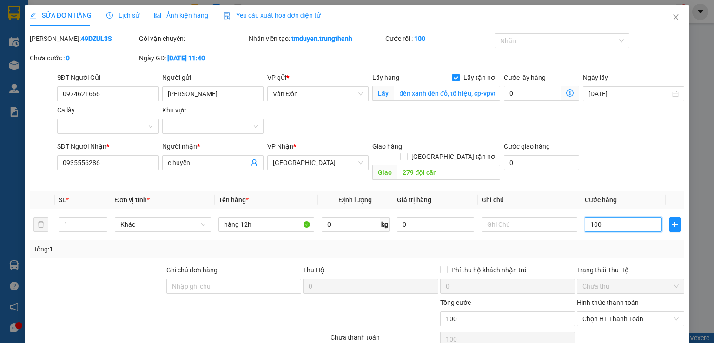
scroll to position [62, 0]
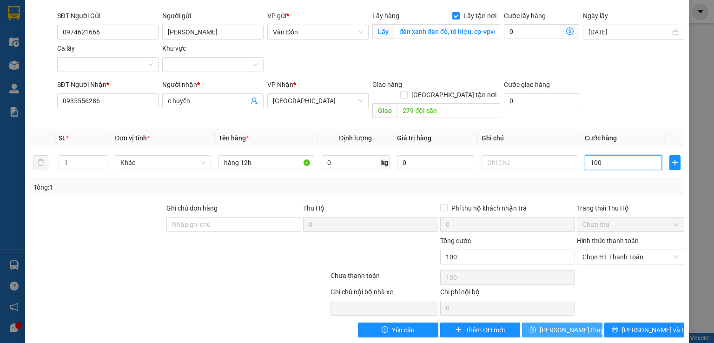
type input "100"
type input "100.000"
click at [565, 325] on span "[PERSON_NAME] thay đổi" at bounding box center [577, 330] width 74 height 10
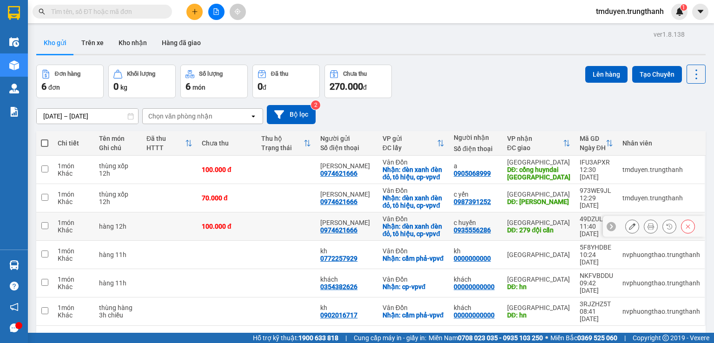
click at [629, 224] on icon at bounding box center [632, 226] width 7 height 7
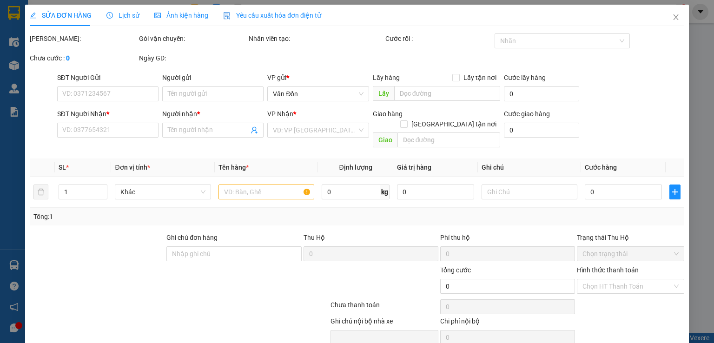
type input "0974621666"
type input "[PERSON_NAME]"
checkbox input "true"
type input "đèn xanh đèn đỏ, tô hiệu, cp-vpvđ"
type input "0935556286"
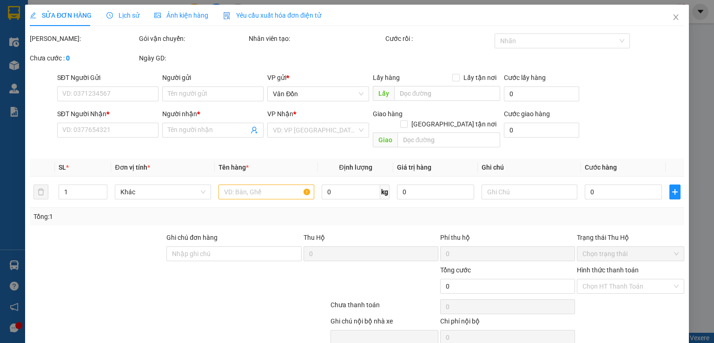
type input "c huyền"
type input "279 đội cấn"
type input "100.000"
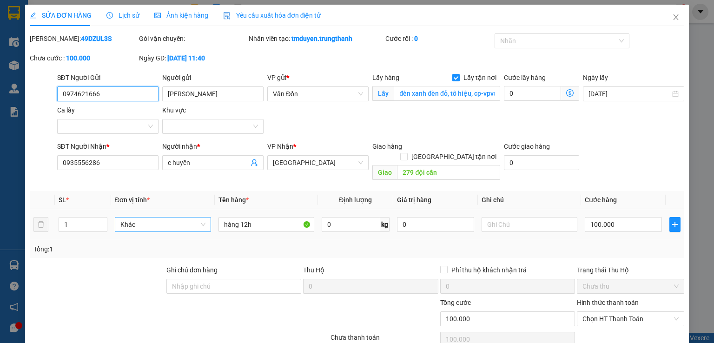
scroll to position [26, 0]
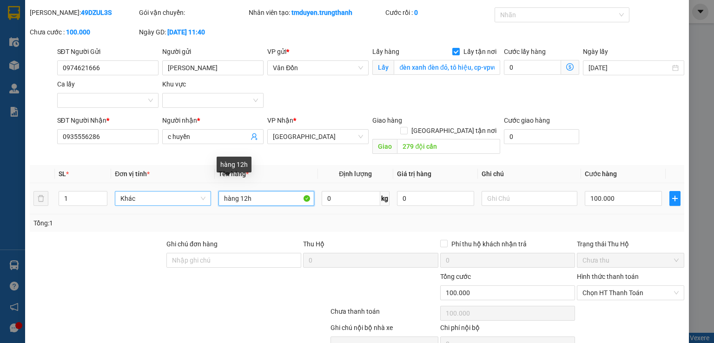
drag, startPoint x: 235, startPoint y: 188, endPoint x: 208, endPoint y: 187, distance: 27.0
click at [208, 187] on tr "1 Khác hàng 12h 0 kg 0 100.000" at bounding box center [357, 198] width 655 height 31
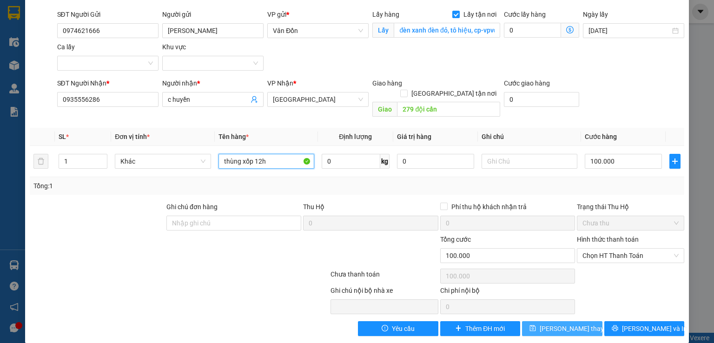
type input "thùng xốp 12h"
click at [571, 324] on span "[PERSON_NAME] thay đổi" at bounding box center [577, 329] width 74 height 10
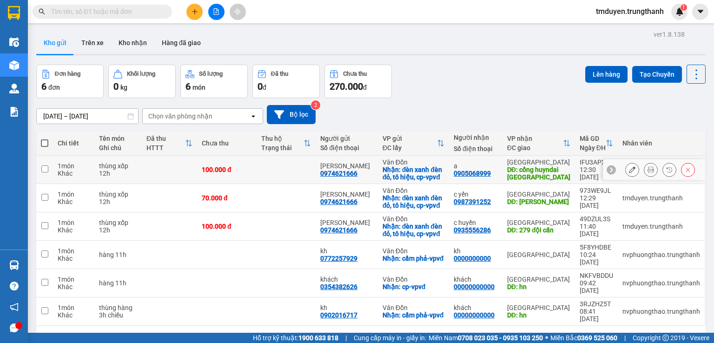
click at [629, 170] on icon at bounding box center [632, 169] width 7 height 7
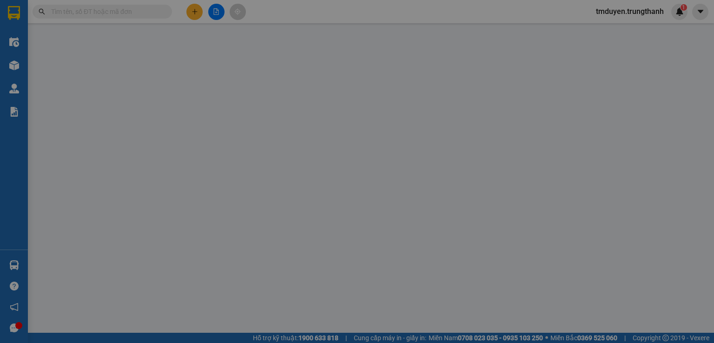
type input "0974621666"
type input "[PERSON_NAME]"
checkbox input "true"
type input "đèn xanh đèn đỏ, tô hiệu, cp-vpvđ"
type input "0905068999"
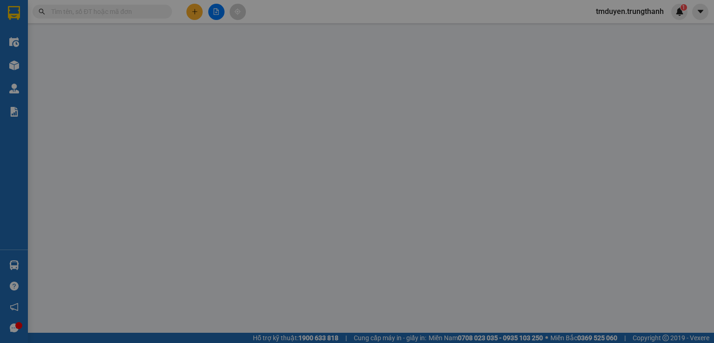
type input "a"
type input "cổng huyndai hà đông"
type input "100.000"
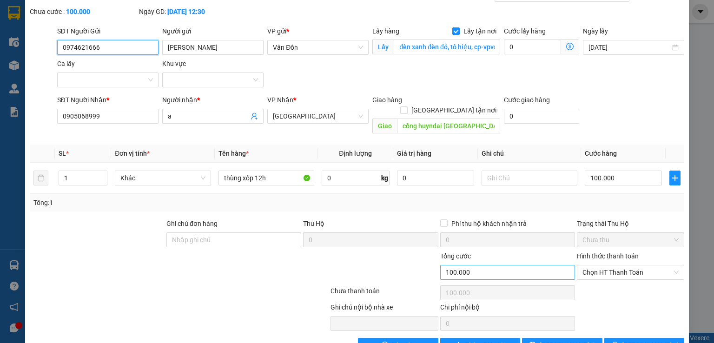
scroll to position [62, 0]
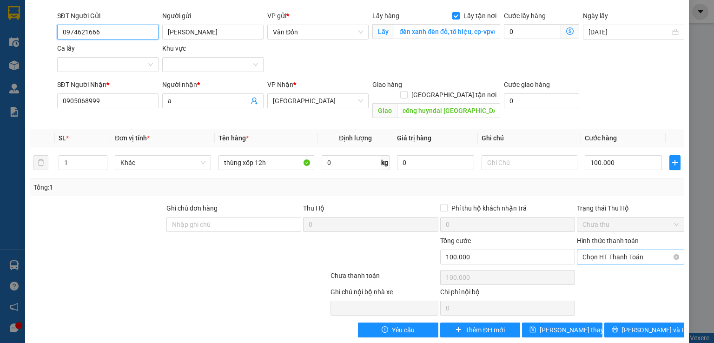
click at [589, 250] on span "Chọn HT Thanh Toán" at bounding box center [631, 257] width 96 height 14
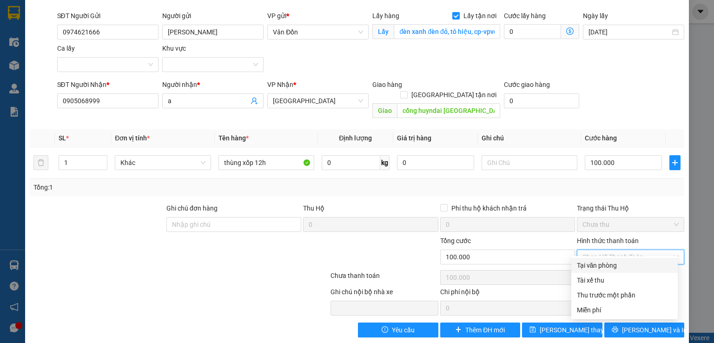
drag, startPoint x: 587, startPoint y: 263, endPoint x: 573, endPoint y: 251, distance: 18.5
click at [586, 263] on div "Tại văn phòng" at bounding box center [624, 265] width 95 height 10
type input "0"
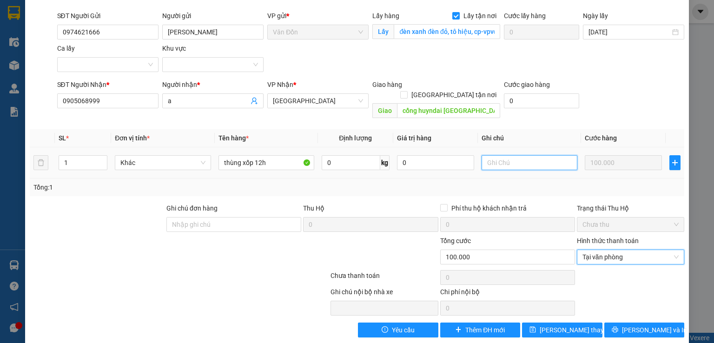
click at [500, 155] on input "text" at bounding box center [530, 162] width 96 height 15
type input "d"
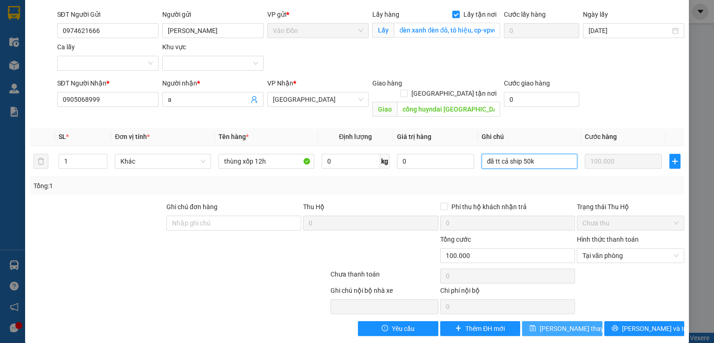
type input "đã tt cả ship 50k"
click at [573, 324] on span "[PERSON_NAME] thay đổi" at bounding box center [577, 329] width 74 height 10
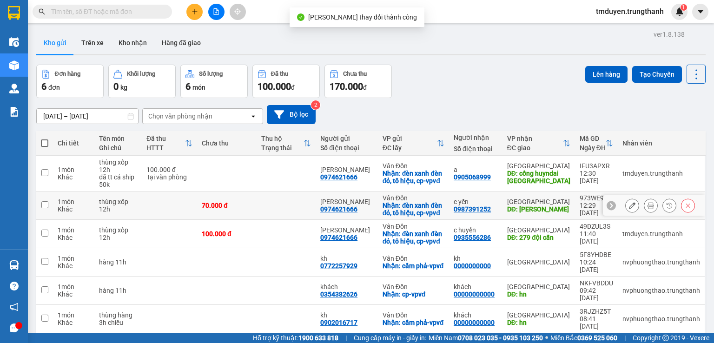
click at [629, 207] on icon at bounding box center [632, 205] width 7 height 7
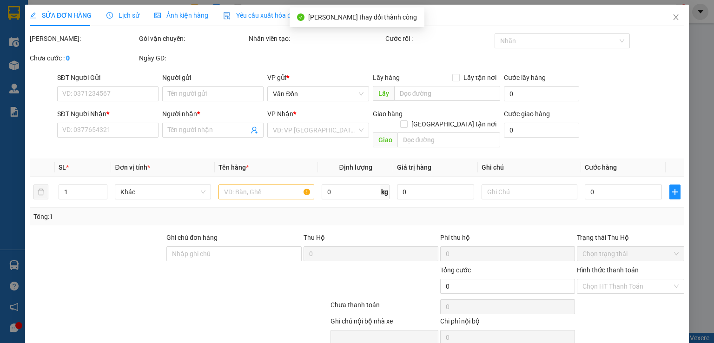
type input "0974621666"
type input "[PERSON_NAME]"
checkbox input "true"
type input "đèn xanh đèn đỏ, tô hiệu, cp-vpvđ"
type input "0987391252"
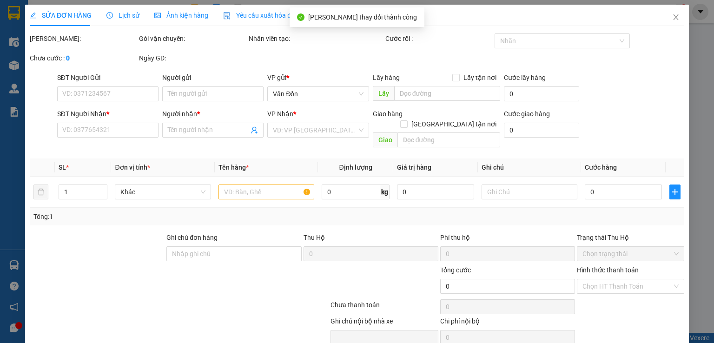
type input "c yến"
type input "chung cư linh đàm"
type input "70.000"
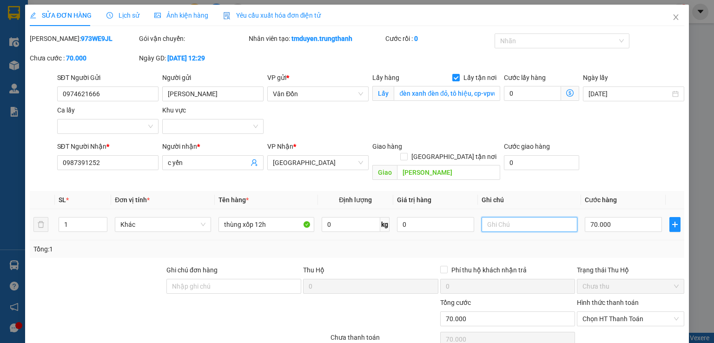
click at [495, 217] on input "text" at bounding box center [530, 224] width 96 height 15
type input "d"
click at [601, 312] on span "Chọn HT Thanh Toán" at bounding box center [631, 319] width 96 height 14
type input "đã tt 50k"
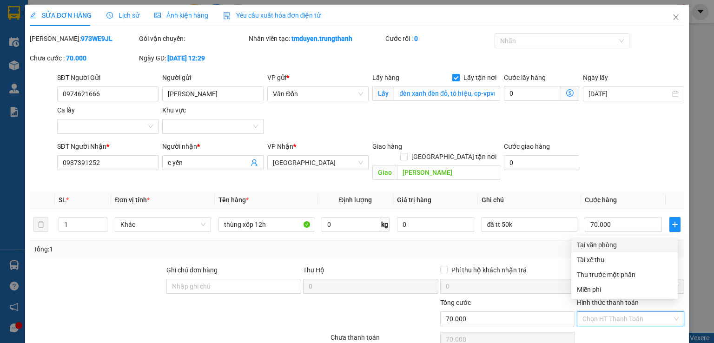
click at [577, 243] on div "Tại văn phòng" at bounding box center [624, 245] width 95 height 10
type input "0"
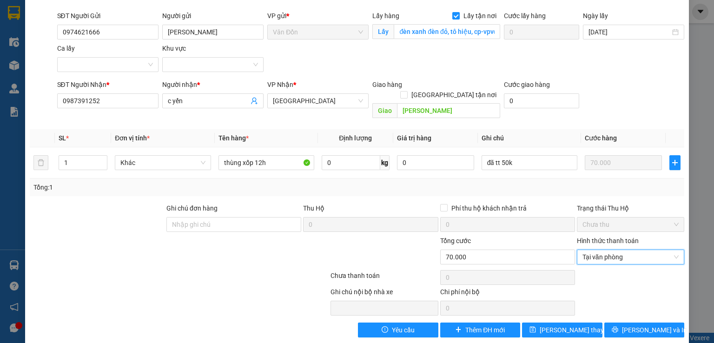
scroll to position [63, 0]
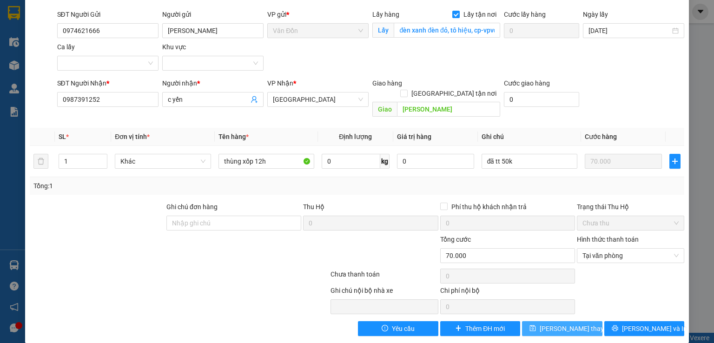
click at [557, 324] on span "[PERSON_NAME] thay đổi" at bounding box center [577, 329] width 74 height 10
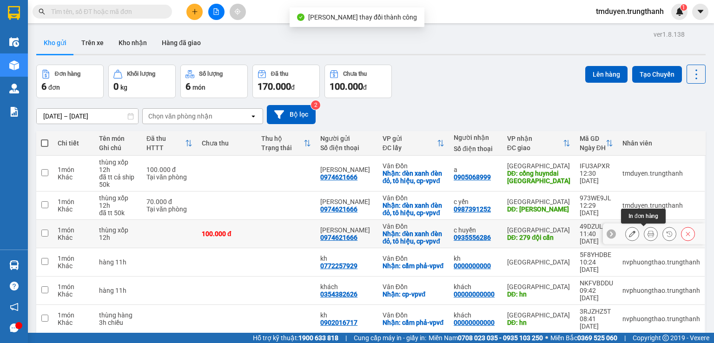
click at [629, 233] on button at bounding box center [632, 234] width 13 height 16
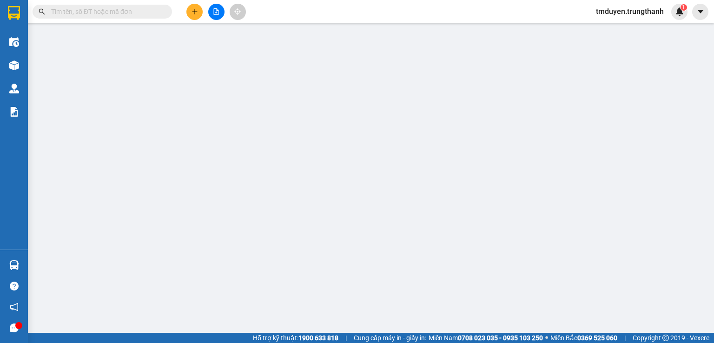
type input "0974621666"
type input "[PERSON_NAME]"
checkbox input "true"
type input "đèn xanh đèn đỏ, tô hiệu, cp-vpvđ"
type input "0935556286"
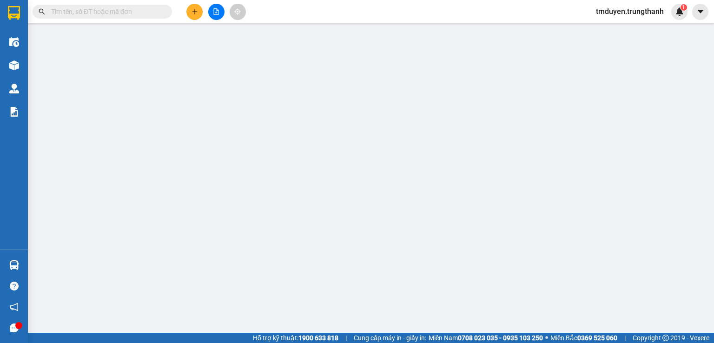
type input "c huyền"
type input "279 đội cấn"
type input "100.000"
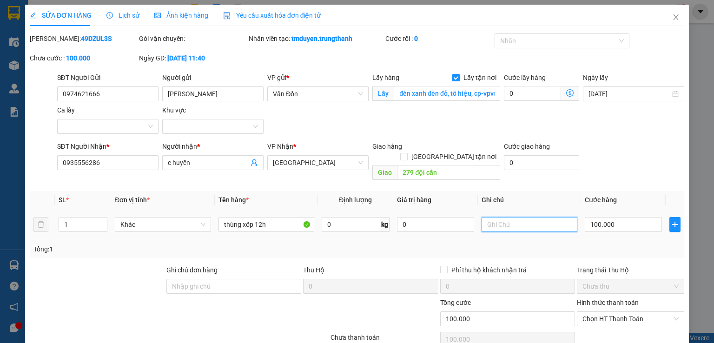
click at [495, 217] on input "text" at bounding box center [530, 224] width 96 height 15
type input "d"
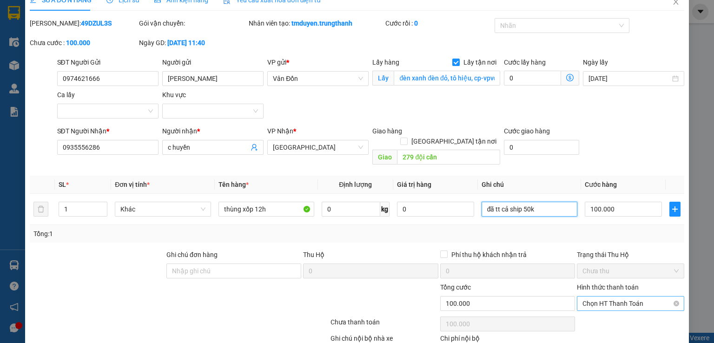
click at [590, 297] on span "Chọn HT Thanh Toán" at bounding box center [631, 304] width 96 height 14
type input "đã tt cả ship 50k"
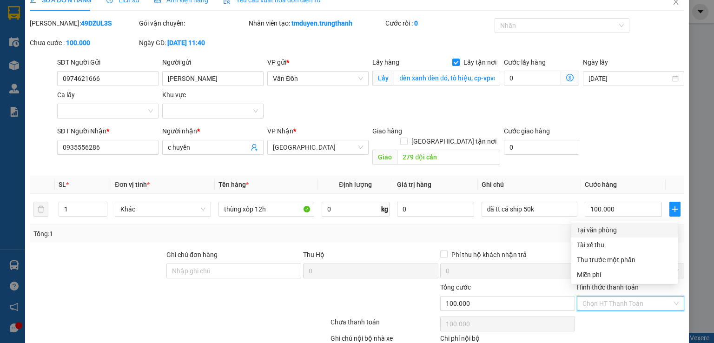
click at [593, 227] on div "Tại văn phòng" at bounding box center [624, 230] width 95 height 10
type input "0"
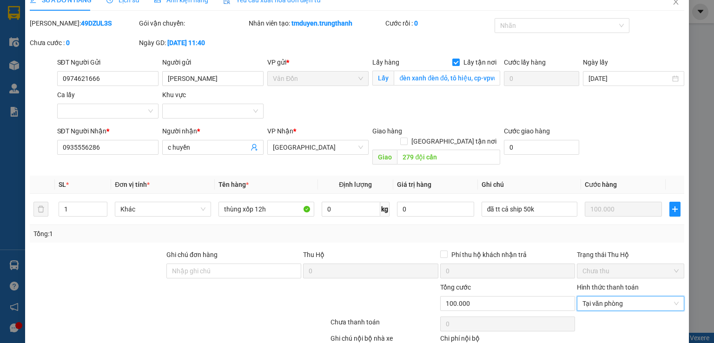
scroll to position [62, 0]
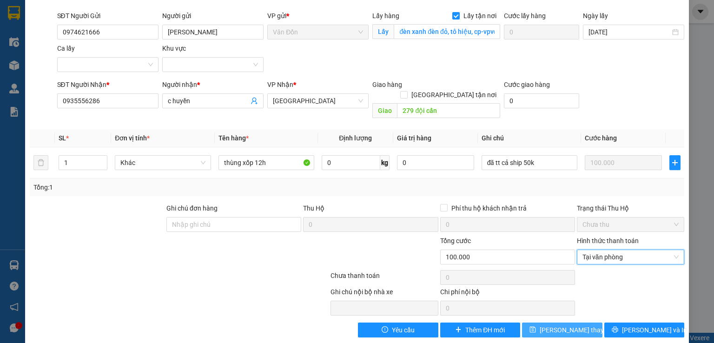
click at [559, 325] on span "[PERSON_NAME] thay đổi" at bounding box center [577, 330] width 74 height 10
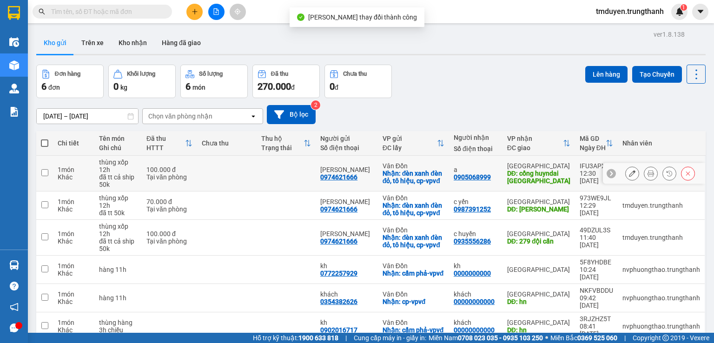
click at [44, 173] on input "checkbox" at bounding box center [44, 172] width 7 height 7
checkbox input "true"
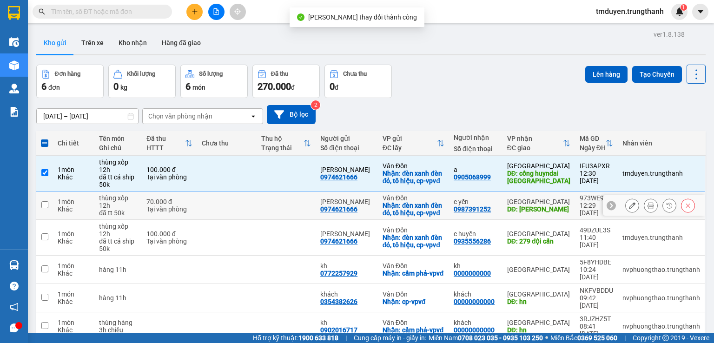
click at [49, 206] on td at bounding box center [44, 206] width 17 height 28
checkbox input "true"
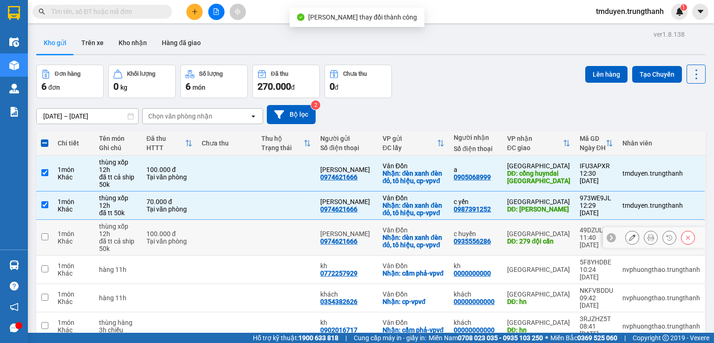
click at [46, 241] on td at bounding box center [44, 238] width 17 height 36
checkbox input "true"
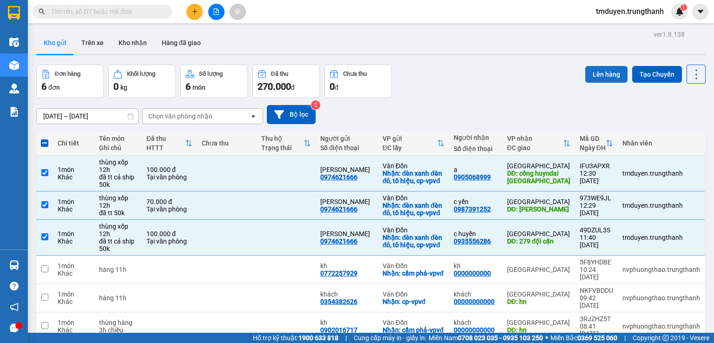
click at [609, 73] on button "Lên hàng" at bounding box center [606, 74] width 42 height 17
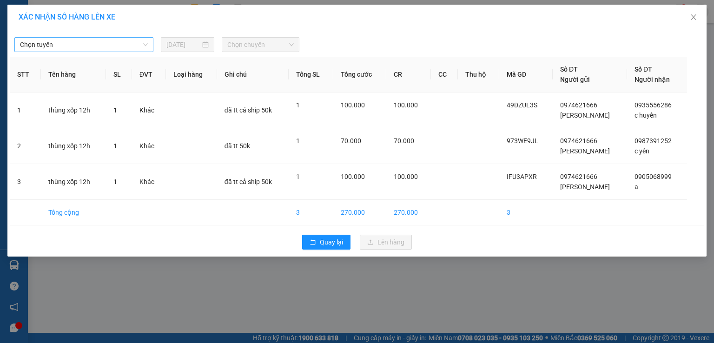
click at [142, 46] on span "Chọn tuyến" at bounding box center [84, 45] width 128 height 14
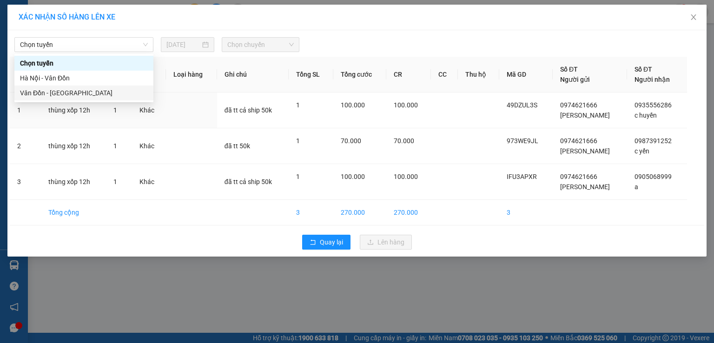
click at [109, 101] on body "Kết quả tìm kiếm ( 0 ) Bộ lọc No Data tmduyen.trungthanh 1 Điều hành xe Kho hàn…" at bounding box center [357, 171] width 714 height 343
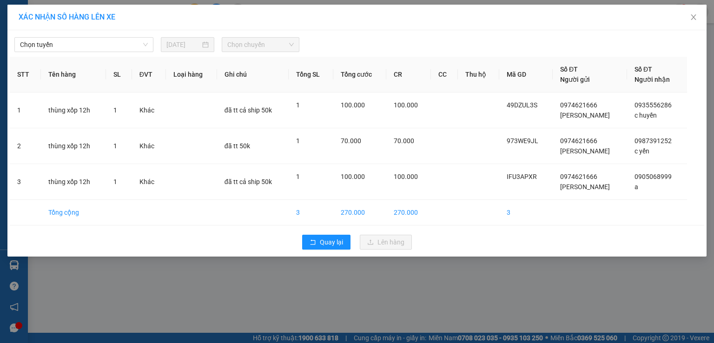
drag, startPoint x: 104, startPoint y: 46, endPoint x: 68, endPoint y: 91, distance: 56.9
click at [104, 46] on span "Chọn tuyến" at bounding box center [84, 45] width 128 height 14
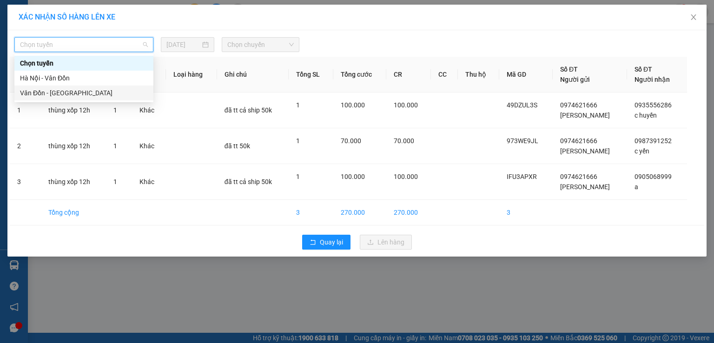
click at [62, 97] on div "Vân Đồn - [GEOGRAPHIC_DATA]" at bounding box center [84, 93] width 128 height 10
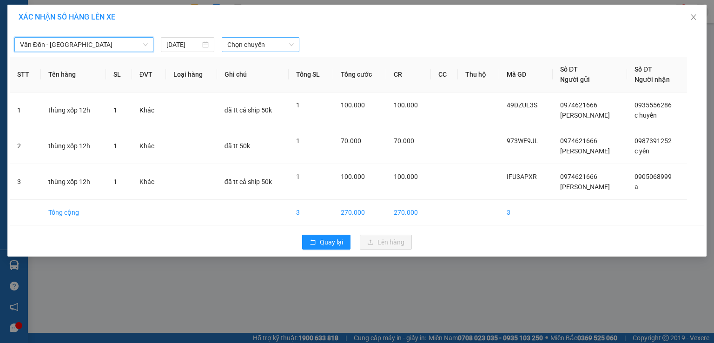
click at [249, 49] on span "Chọn chuyến" at bounding box center [260, 45] width 67 height 14
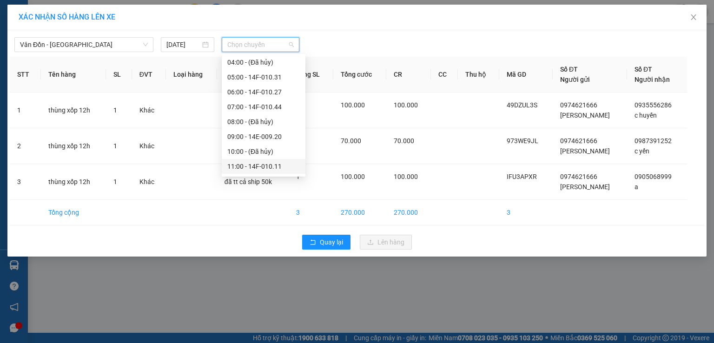
scroll to position [62, 0]
click at [245, 154] on div "12:00 - 14H-038.48" at bounding box center [263, 150] width 73 height 10
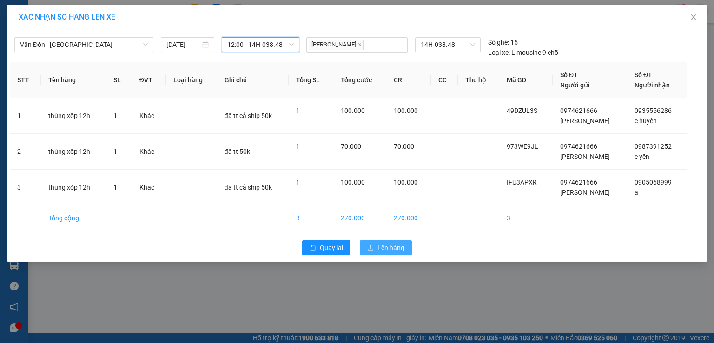
click at [379, 249] on span "Lên hàng" at bounding box center [391, 248] width 27 height 10
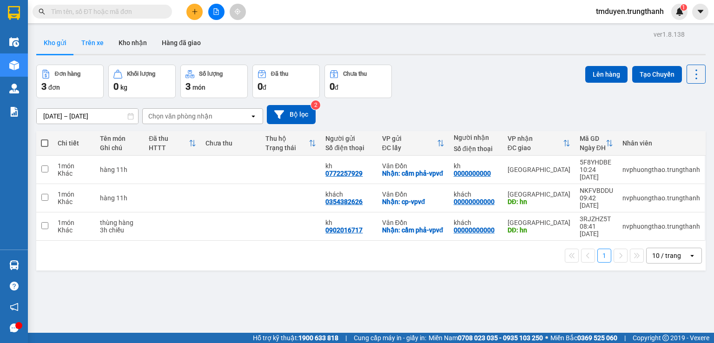
click at [96, 41] on button "Trên xe" at bounding box center [92, 43] width 37 height 22
